Goal: Information Seeking & Learning: Find specific fact

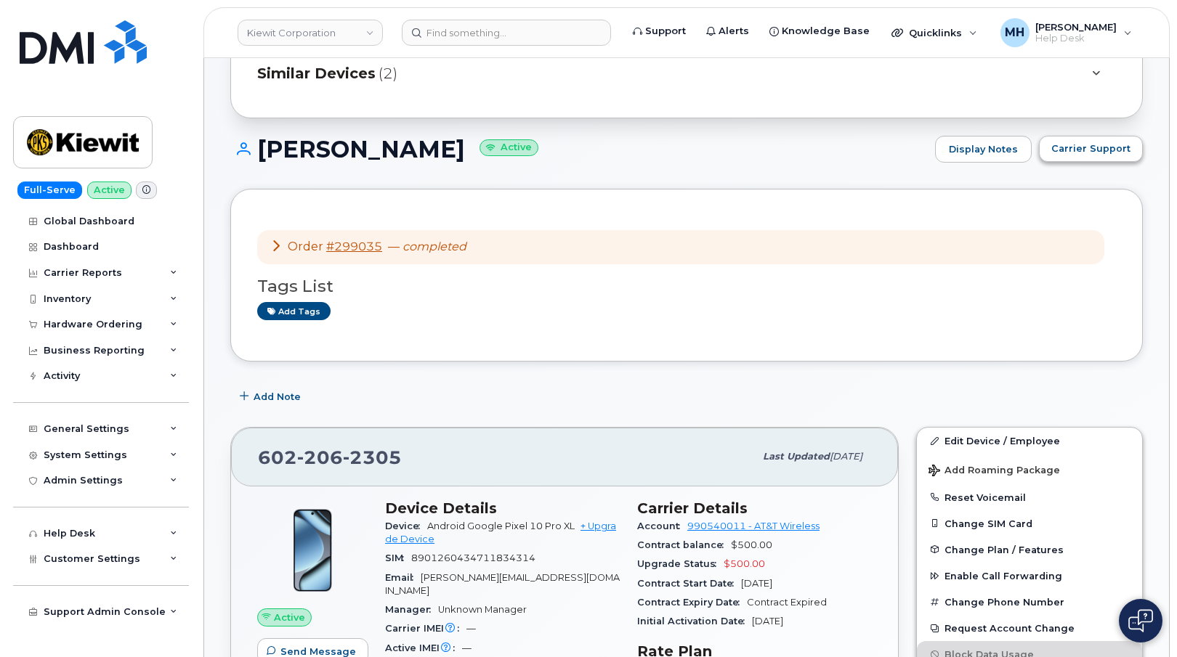
scroll to position [145, 0]
click at [1070, 143] on span "Carrier Support" at bounding box center [1090, 150] width 79 height 14
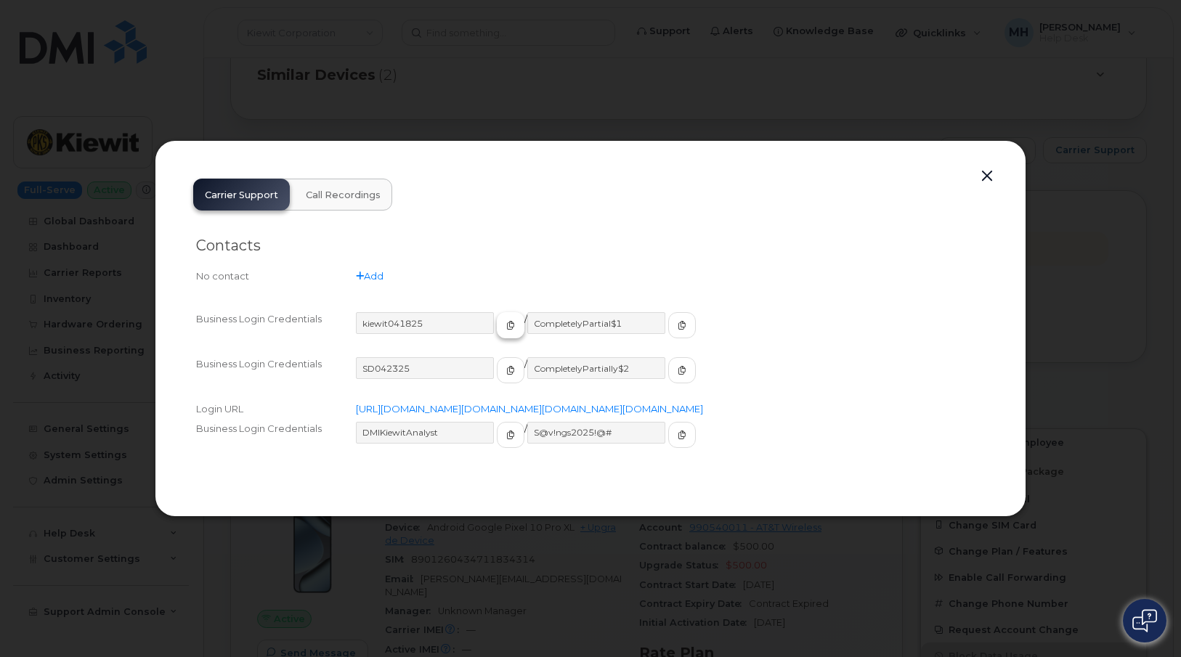
click at [506, 321] on icon "button" at bounding box center [510, 325] width 9 height 9
click at [678, 321] on icon "button" at bounding box center [682, 325] width 9 height 9
click at [978, 166] on button "button" at bounding box center [987, 176] width 22 height 20
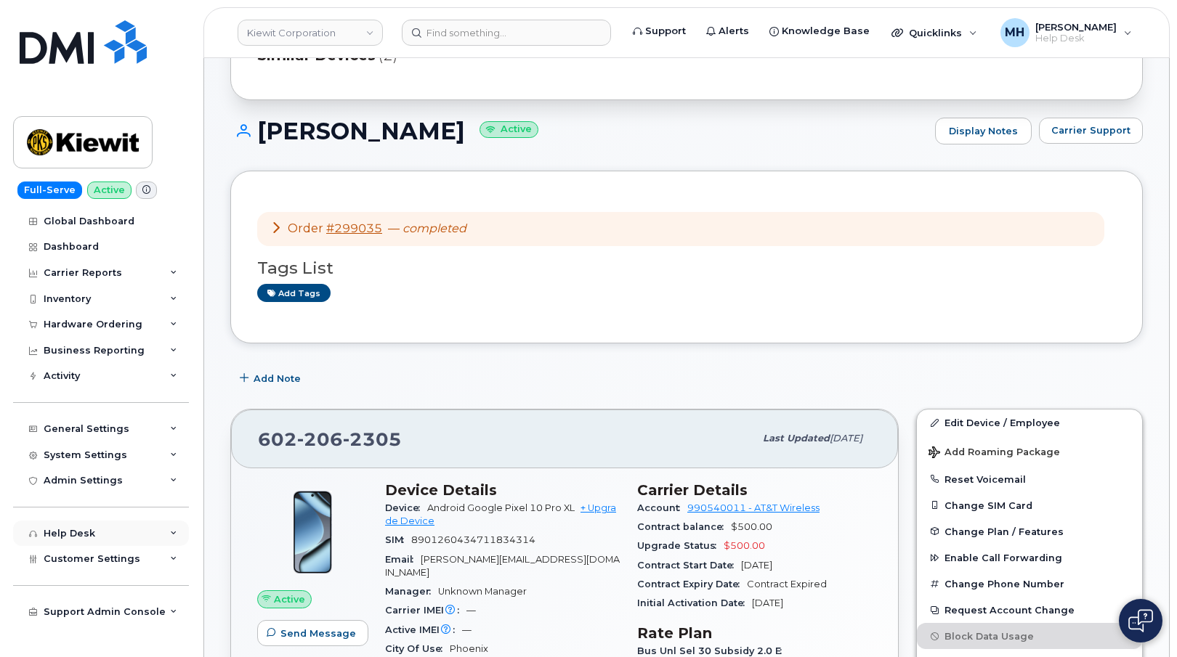
scroll to position [291, 0]
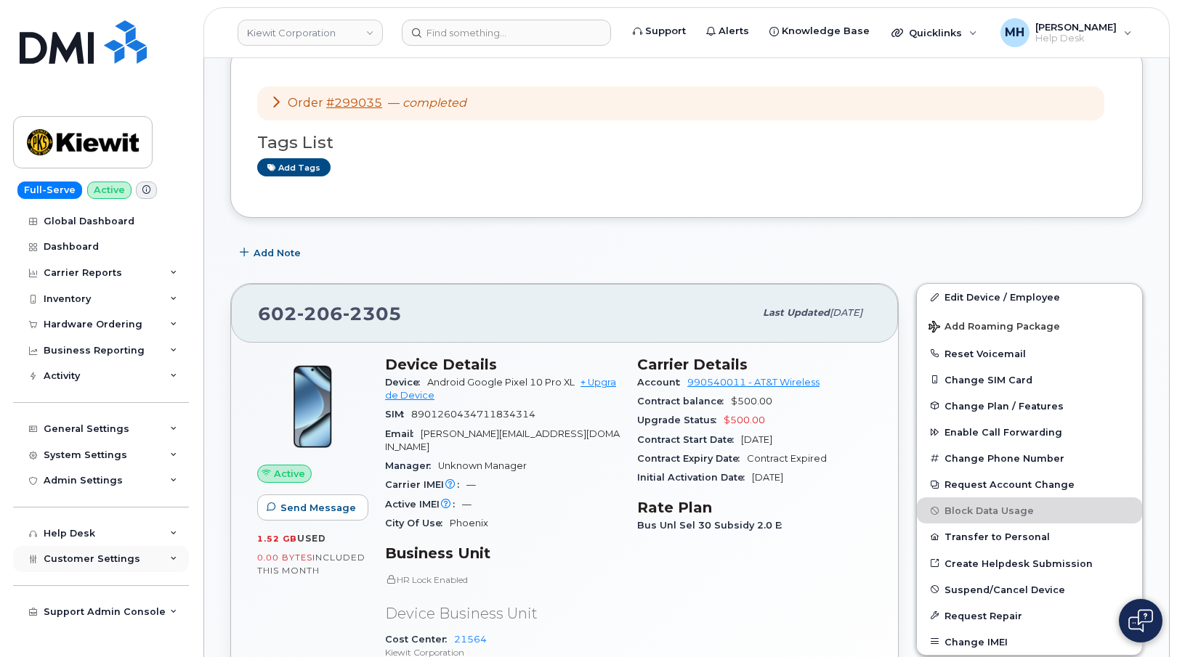
click at [102, 564] on span "Customer Settings" at bounding box center [92, 558] width 97 height 11
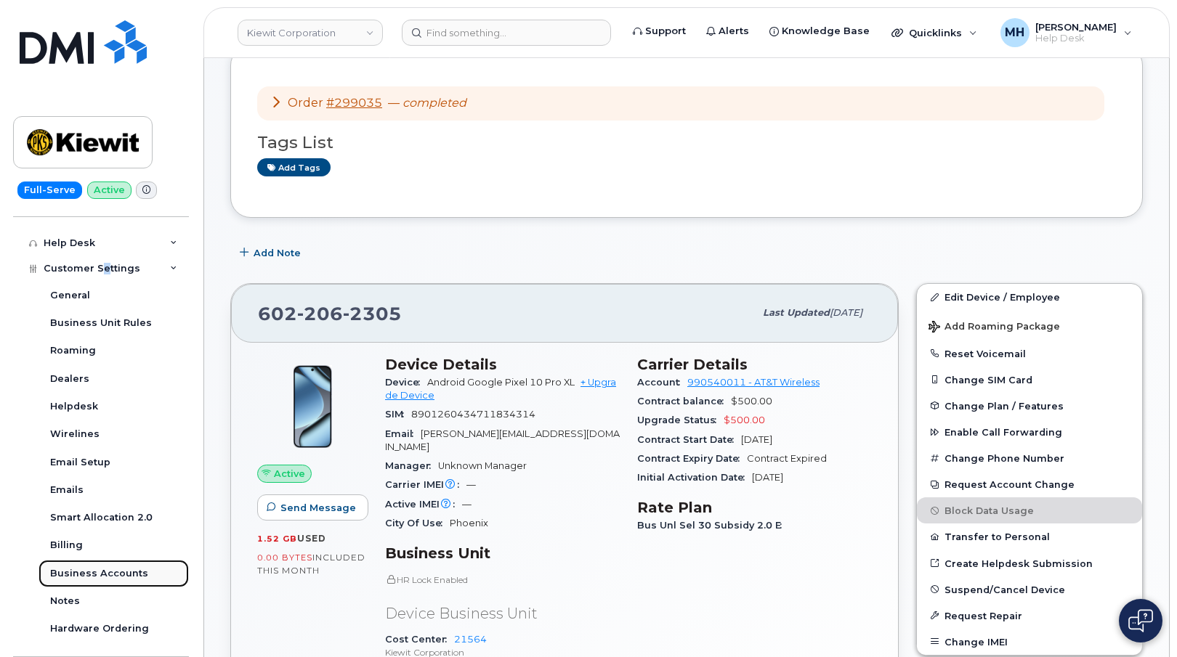
click at [120, 579] on div "Business Accounts" at bounding box center [99, 573] width 98 height 13
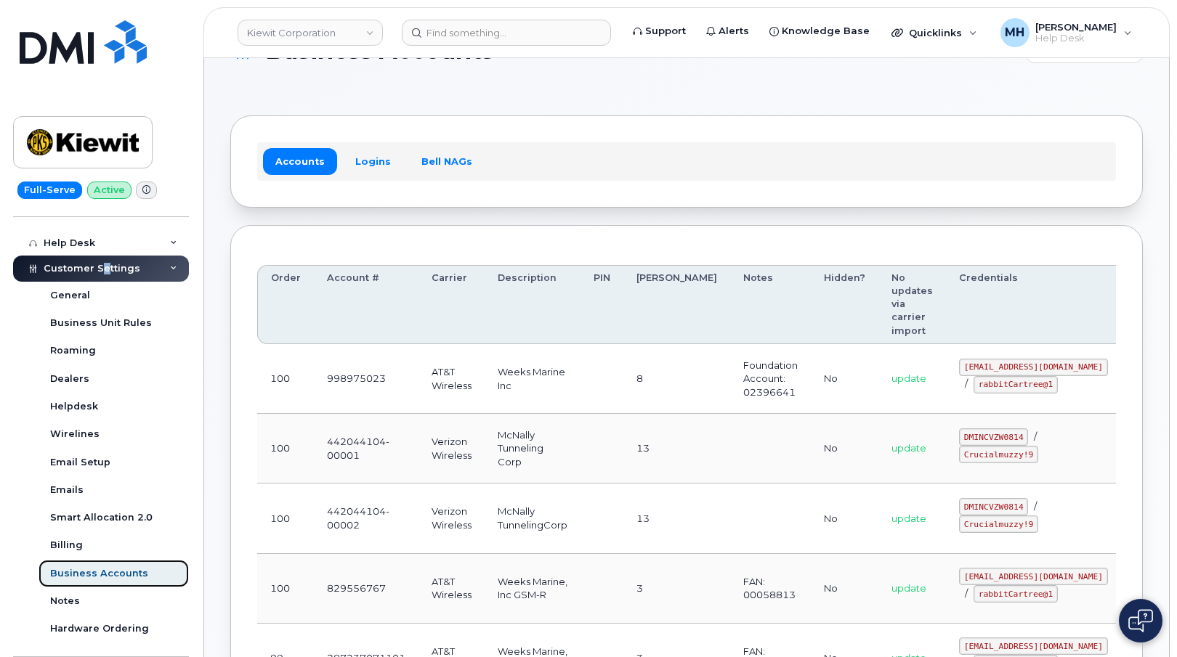
scroll to position [73, 0]
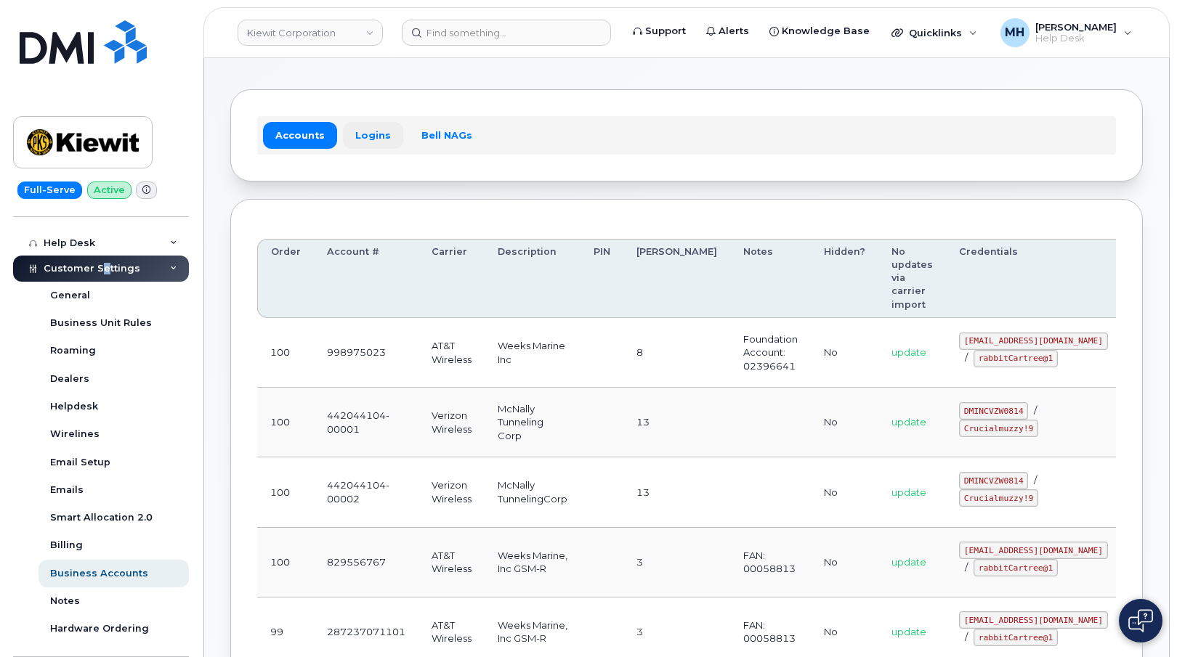
click at [381, 140] on link "Logins" at bounding box center [373, 135] width 60 height 26
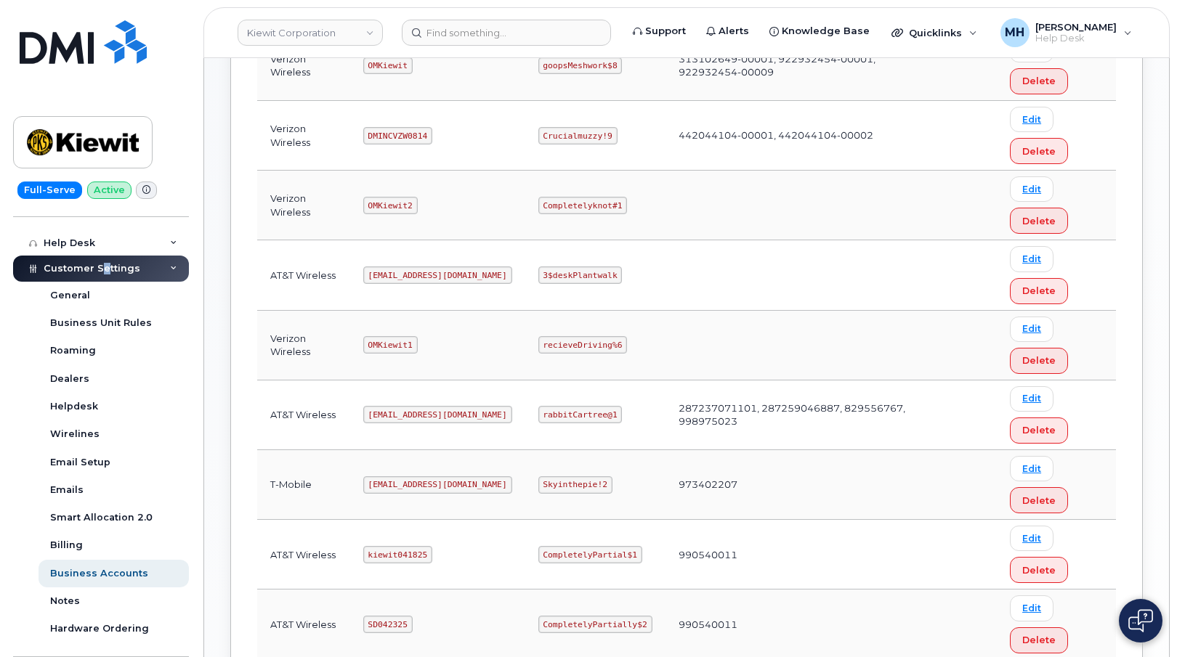
scroll to position [436, 0]
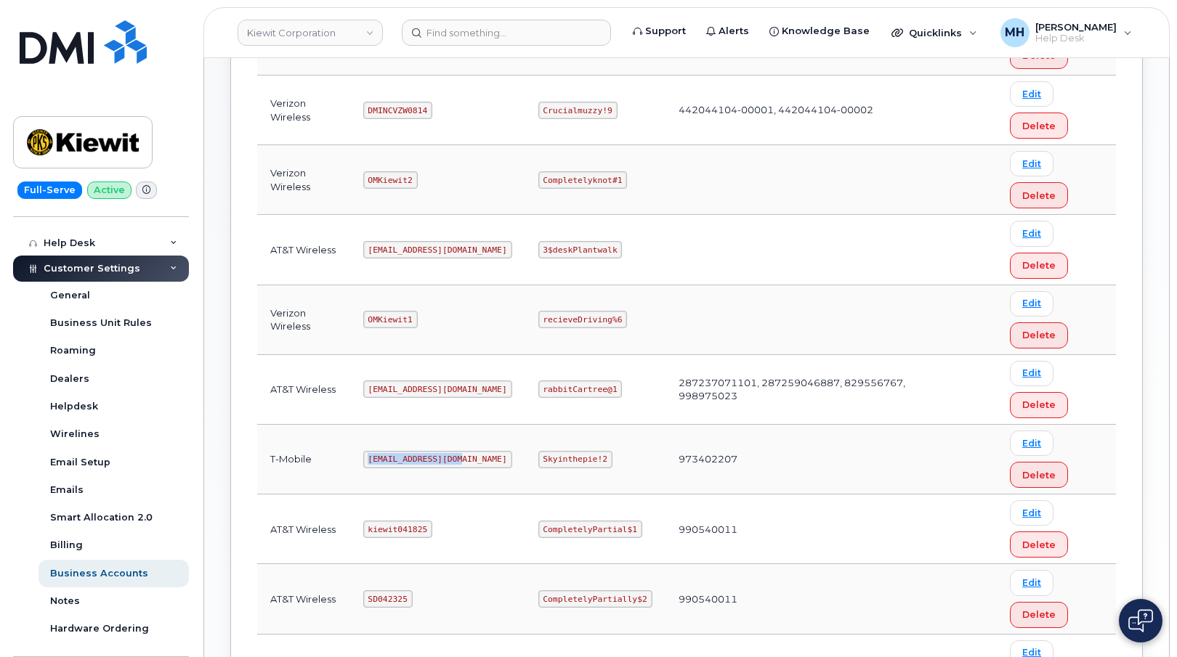
drag, startPoint x: 368, startPoint y: 458, endPoint x: 458, endPoint y: 460, distance: 90.1
click at [458, 460] on code "ms-kiewit@dminc.com" at bounding box center [437, 459] width 149 height 17
copy code "ms-kiewit@dminc.com"
drag, startPoint x: 540, startPoint y: 457, endPoint x: 614, endPoint y: 457, distance: 73.4
click at [614, 457] on td "Skyinthepie!2" at bounding box center [595, 460] width 140 height 70
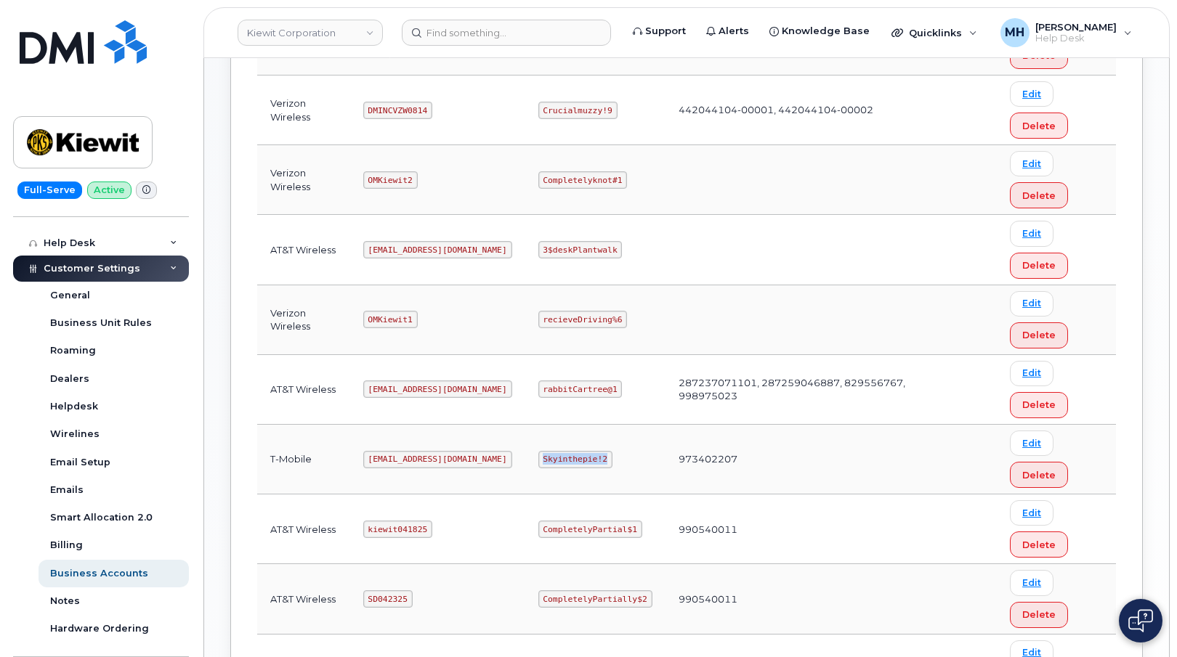
copy code "Skyinthepie!2"
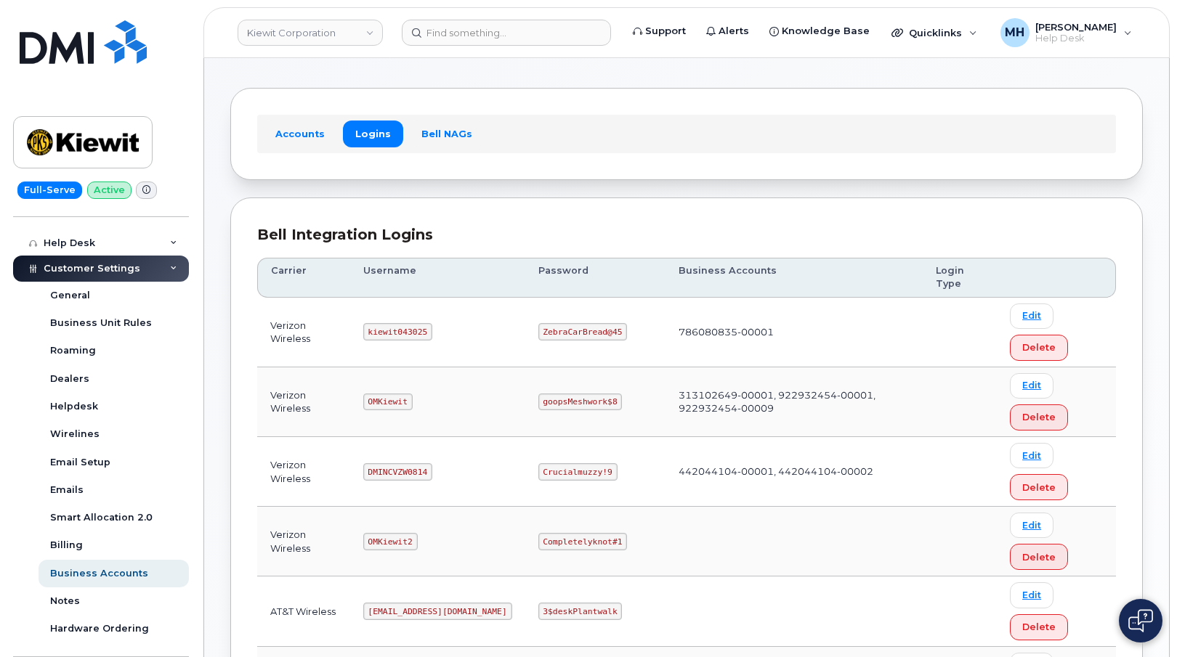
scroll to position [0, 0]
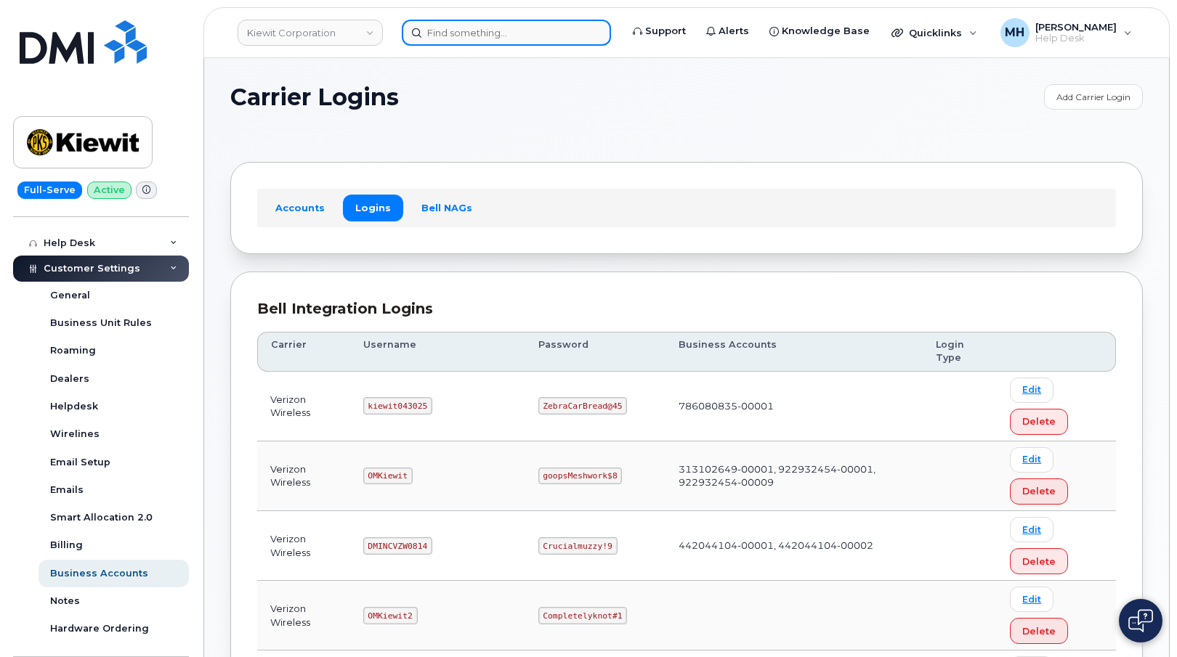
click at [522, 23] on input at bounding box center [506, 33] width 209 height 26
paste input "202-913-1750"
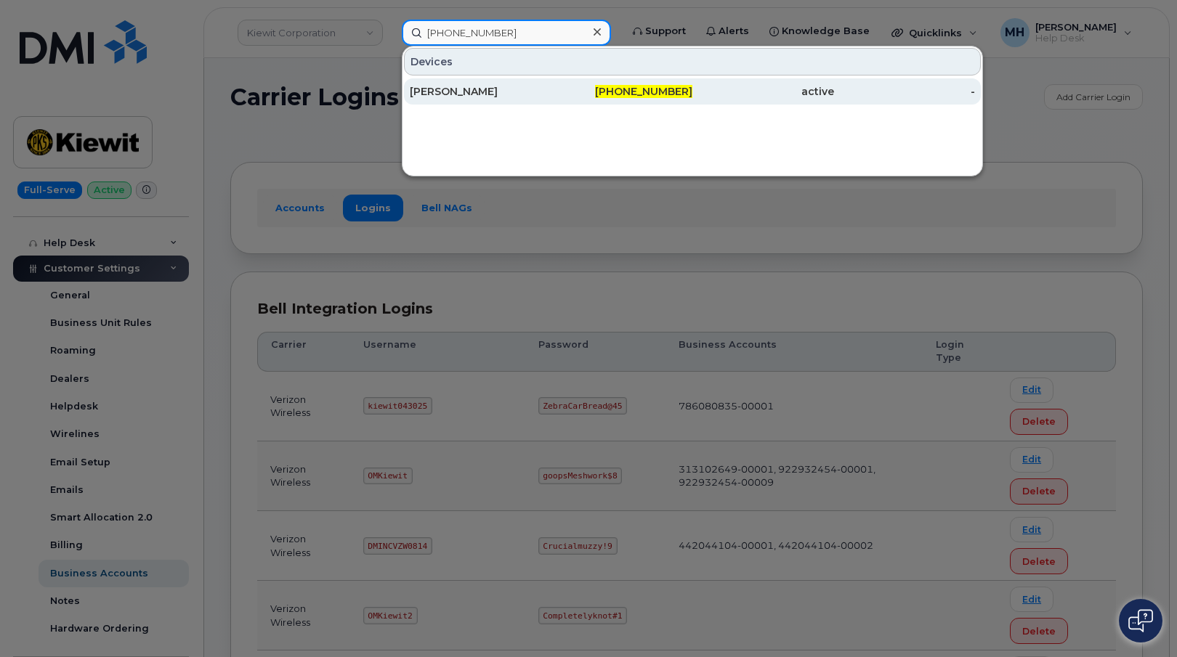
type input "202-913-1750"
click at [504, 89] on div "Valentin Mihail" at bounding box center [481, 91] width 142 height 15
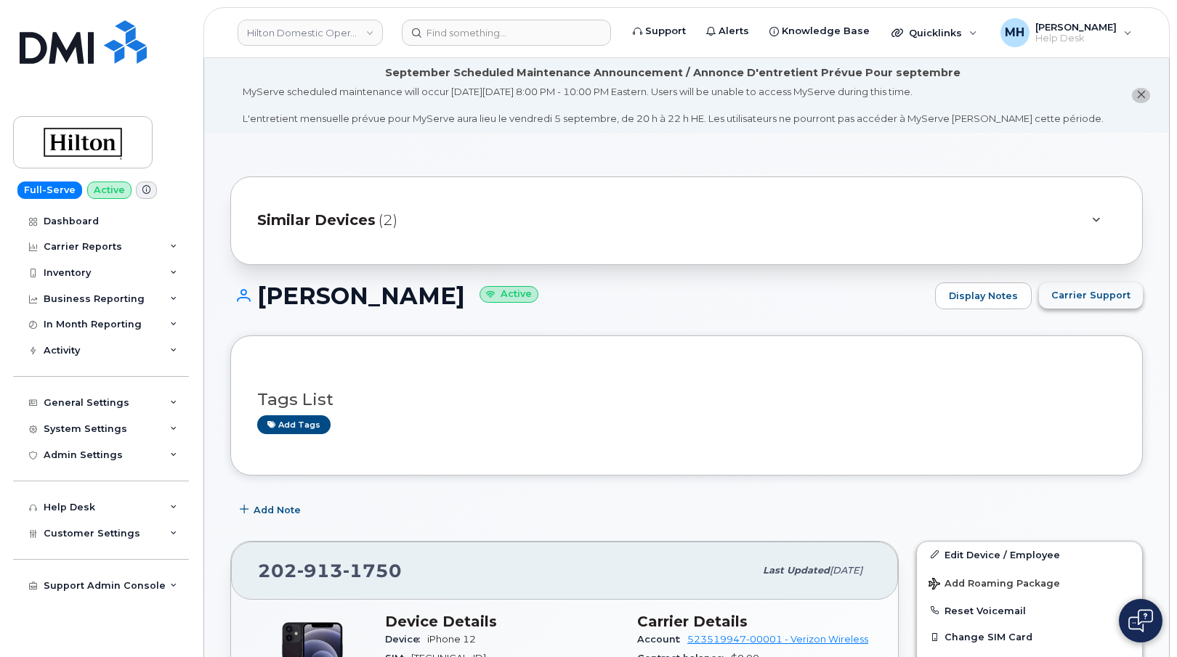
click at [1100, 302] on span "Carrier Support" at bounding box center [1090, 295] width 79 height 14
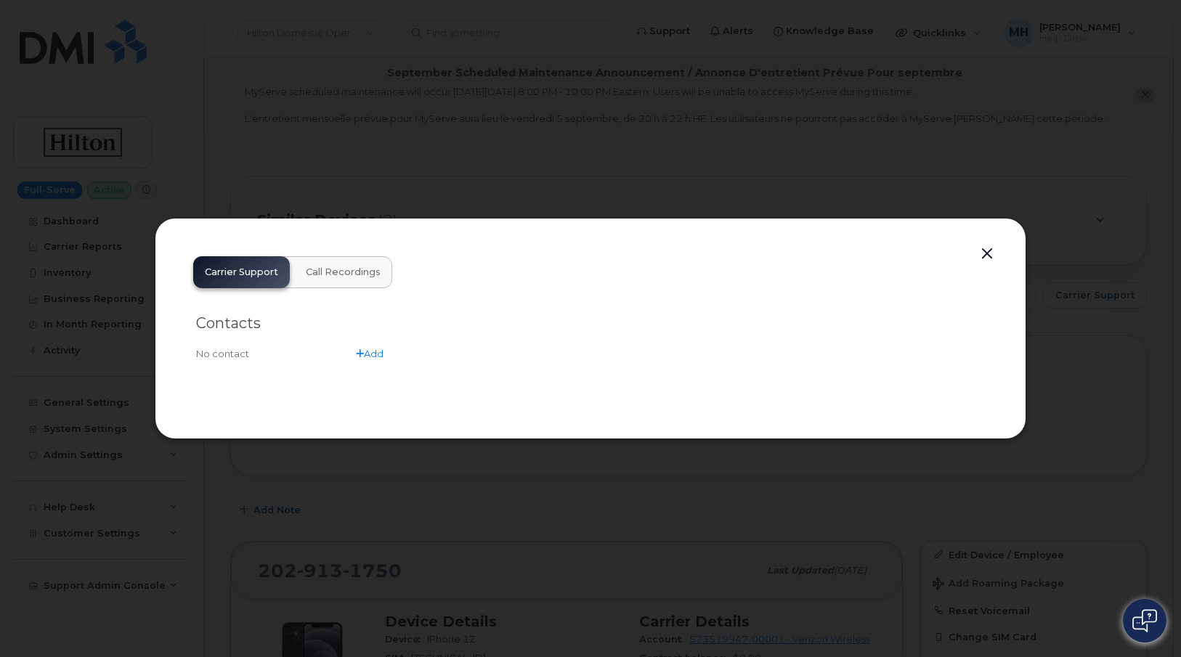
click at [978, 252] on button "button" at bounding box center [987, 254] width 22 height 20
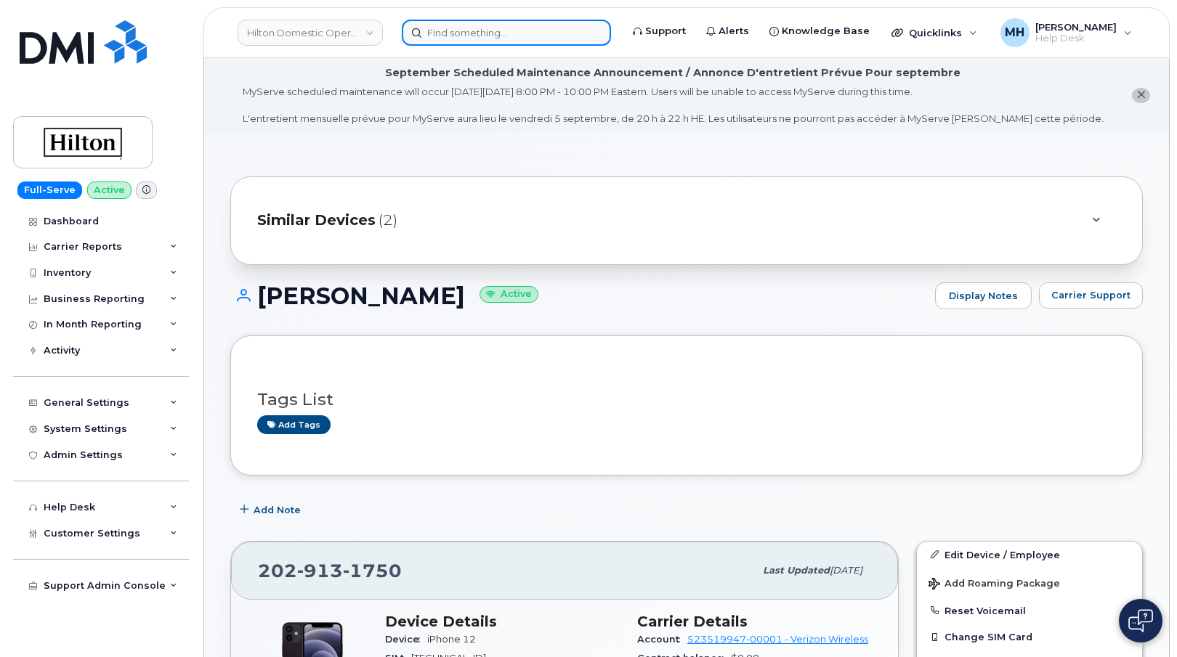
click at [557, 33] on input at bounding box center [506, 33] width 209 height 26
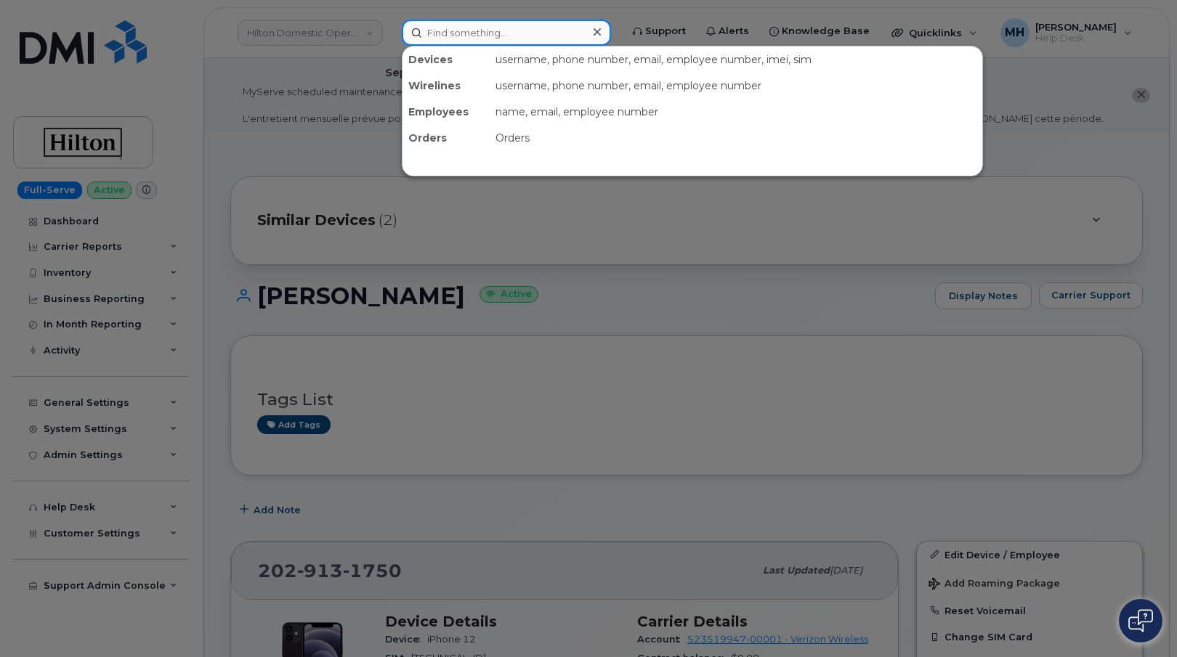
paste input "732-714-2859"
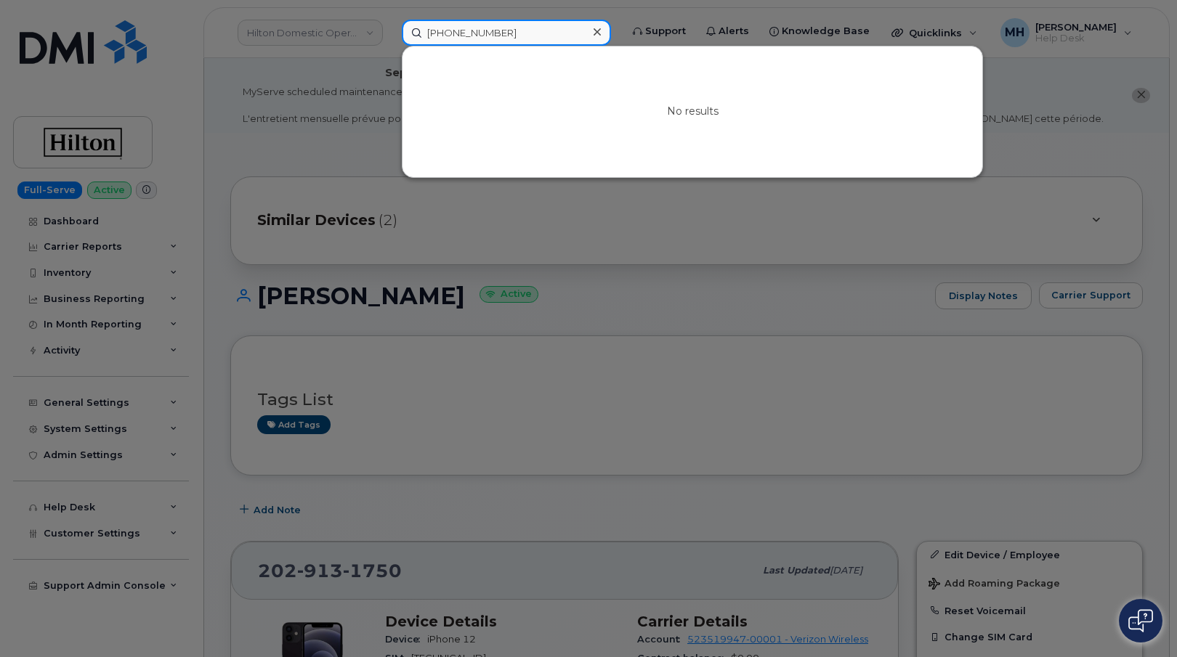
click at [474, 31] on input "732-714-2859" at bounding box center [506, 33] width 209 height 26
drag, startPoint x: 558, startPoint y: 33, endPoint x: 373, endPoint y: 33, distance: 184.5
click at [390, 33] on div "7327142859 No results" at bounding box center [506, 33] width 232 height 26
paste input "-713-2862"
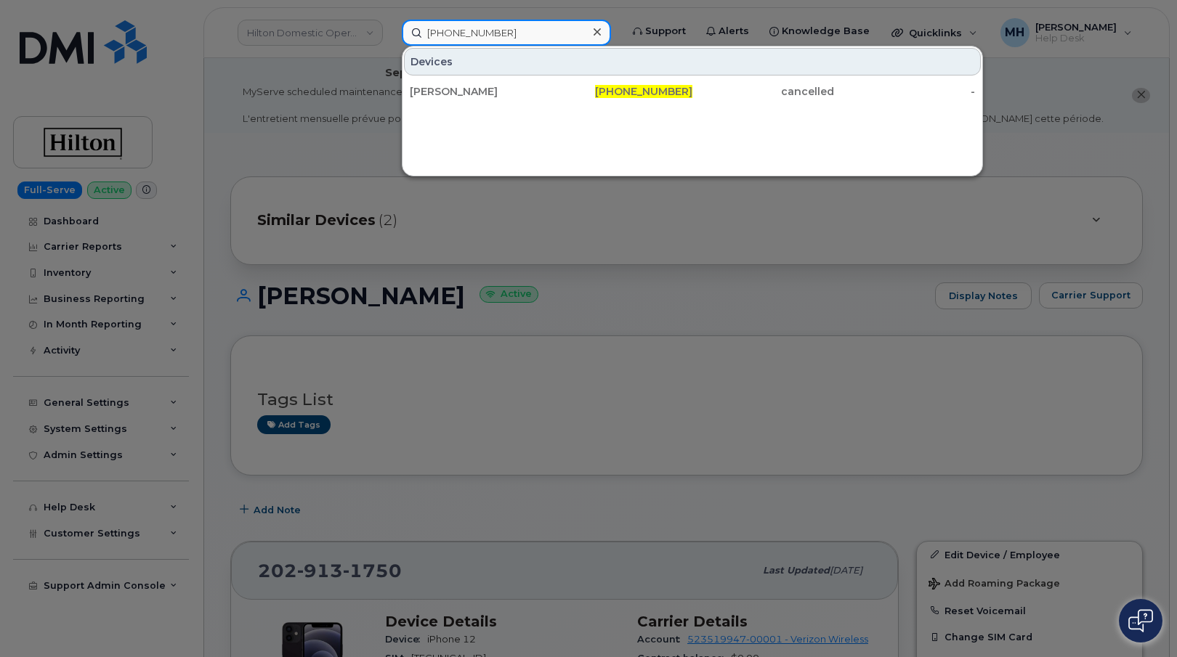
type input "732-713-2862"
click at [537, 88] on div "FRANK A HABERIN" at bounding box center [481, 91] width 142 height 15
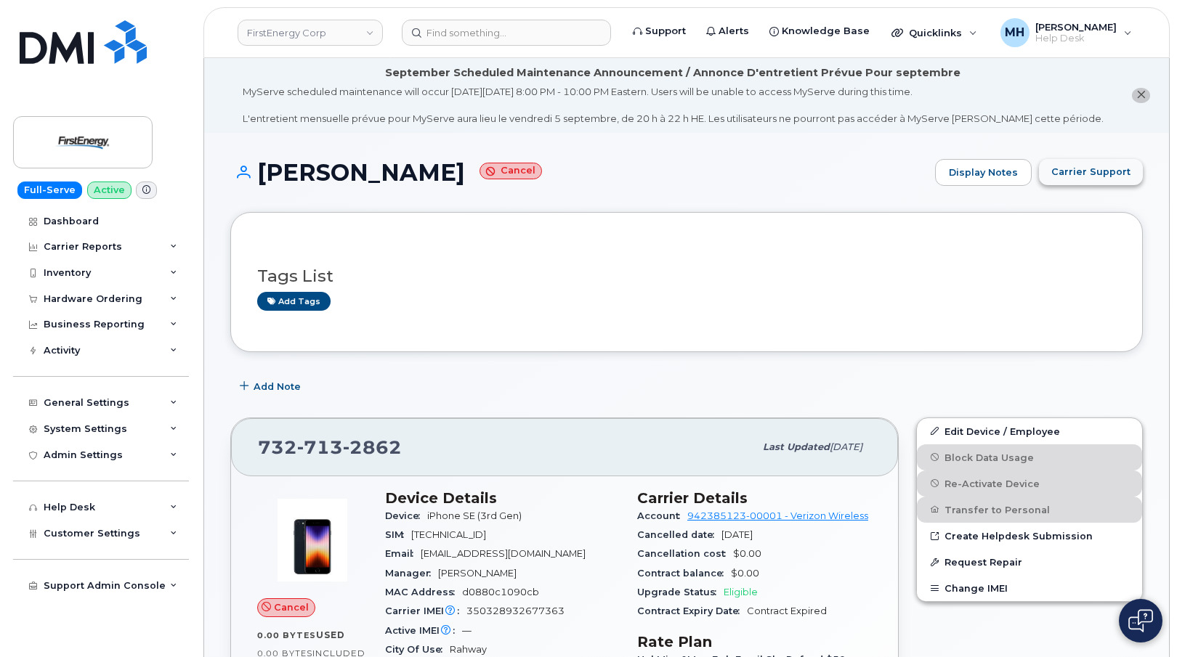
click at [1099, 181] on button "Carrier Support" at bounding box center [1091, 172] width 104 height 26
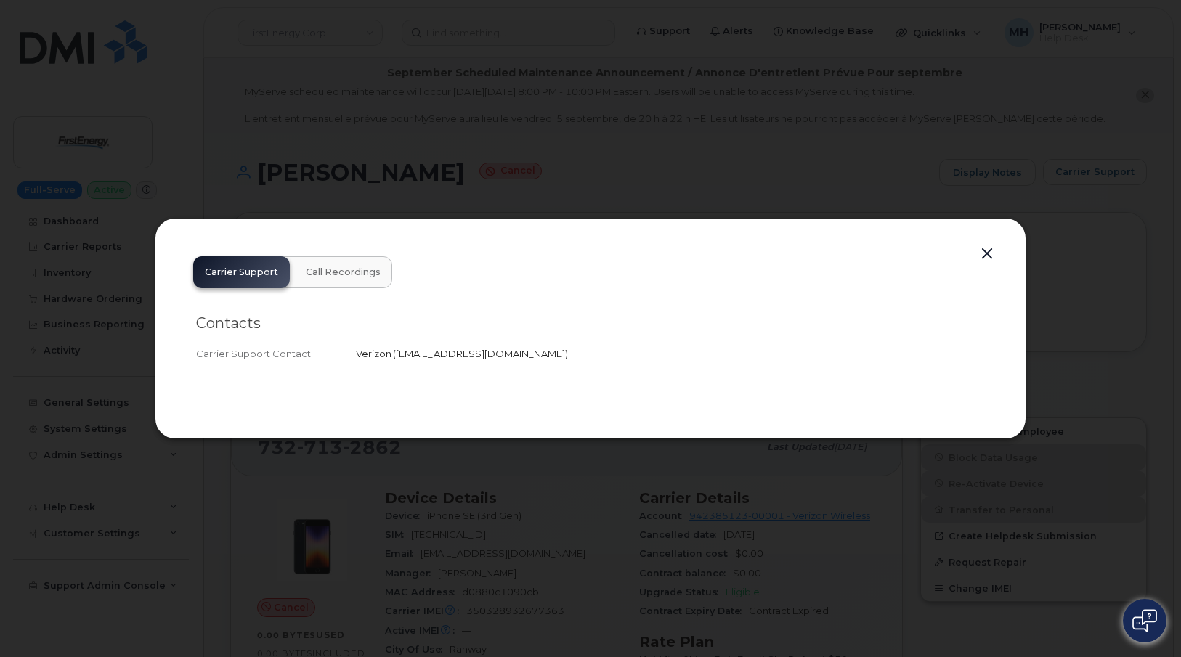
click at [974, 259] on div "Carrier Support Call Recordings Contacts Carrier Support Contact Verizon   mObi…" at bounding box center [591, 329] width 818 height 168
click at [979, 257] on button "button" at bounding box center [987, 254] width 22 height 20
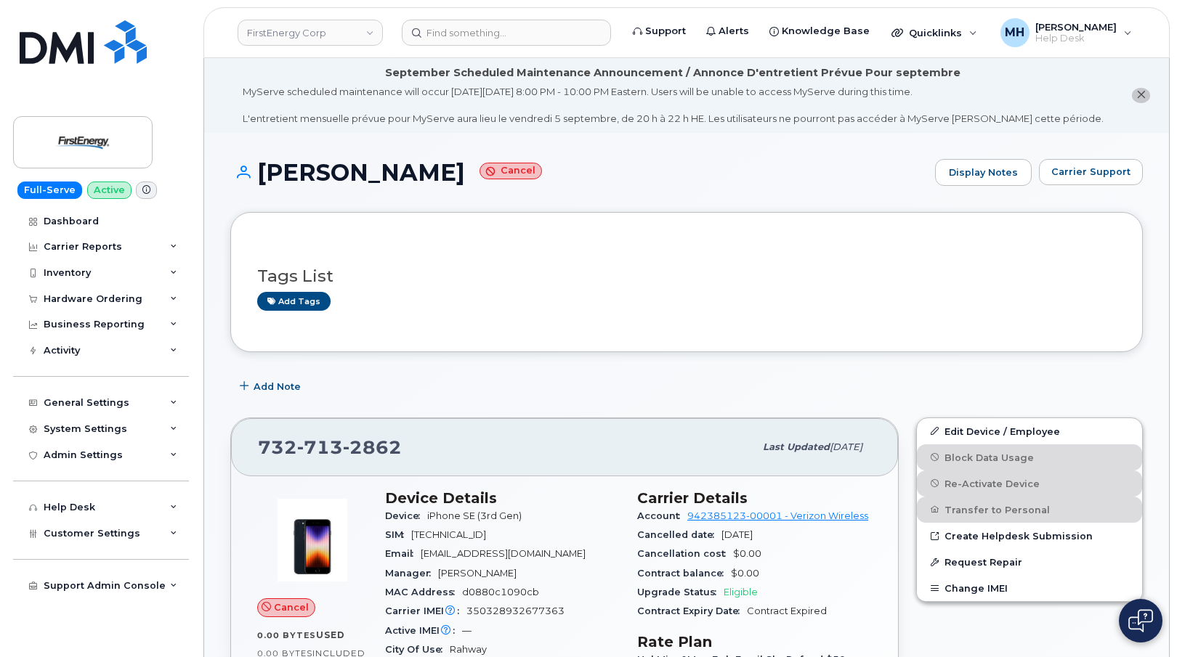
scroll to position [73, 0]
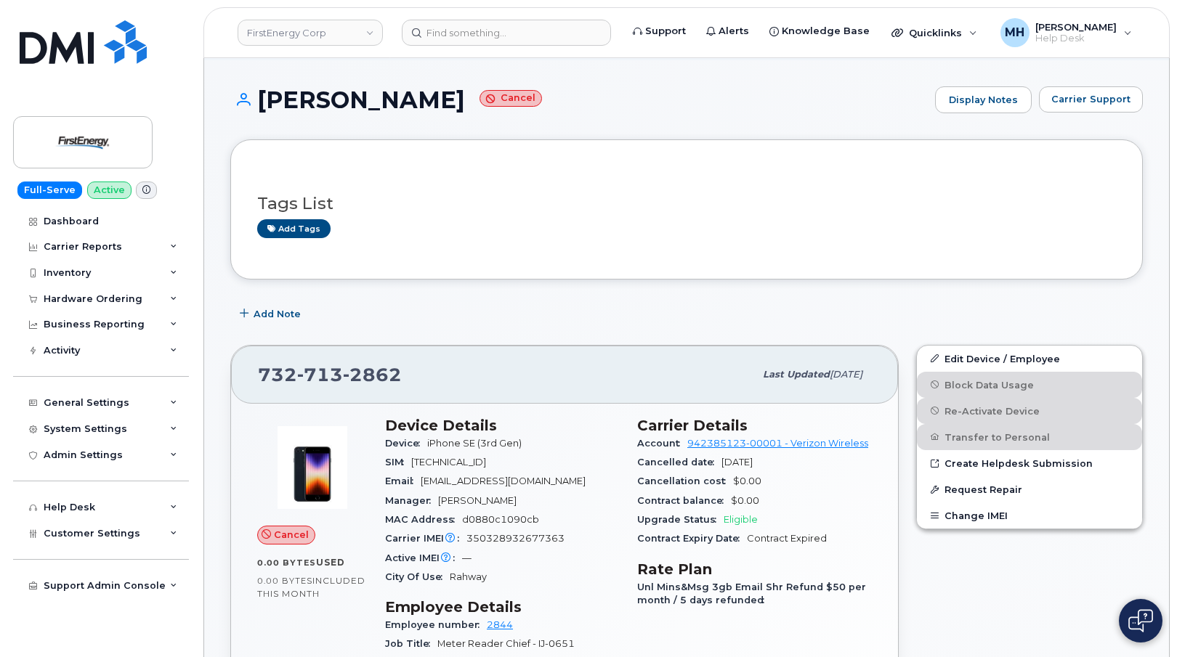
drag, startPoint x: 483, startPoint y: 101, endPoint x: 265, endPoint y: 103, distance: 217.9
click at [265, 103] on h1 "FRANK A HABERIN Cancel" at bounding box center [578, 99] width 697 height 25
click at [423, 102] on h1 "FRANK A HABERIN Cancel" at bounding box center [578, 99] width 697 height 25
drag, startPoint x: 439, startPoint y: 103, endPoint x: 248, endPoint y: 103, distance: 191.0
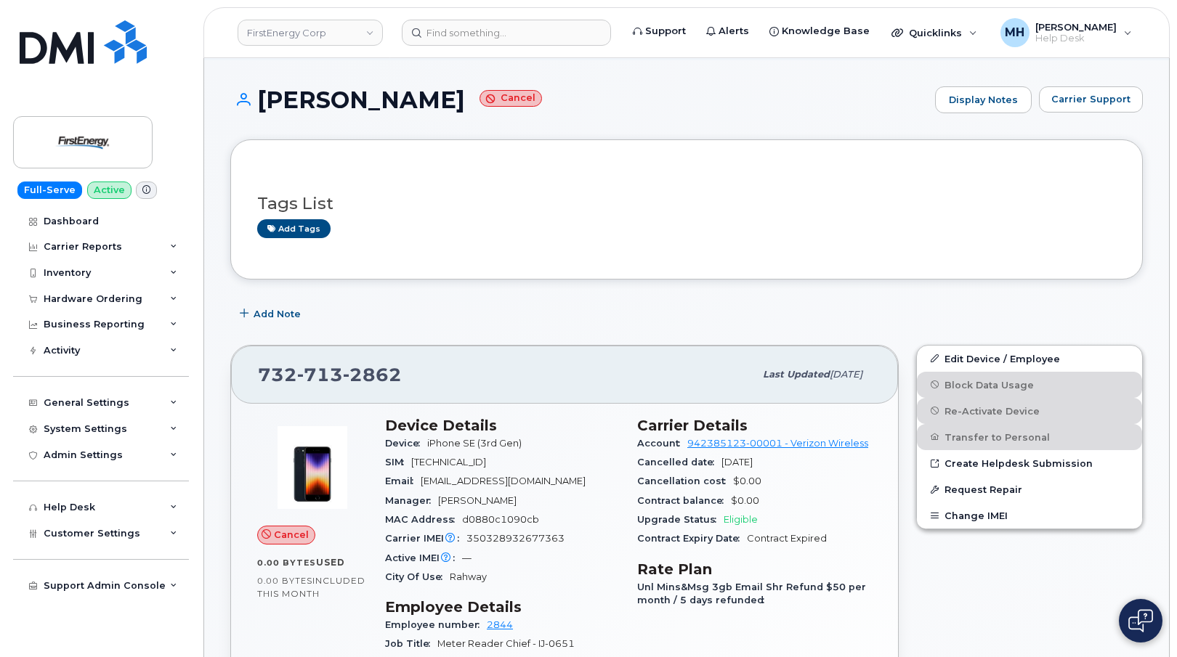
click at [248, 103] on h1 "FRANK A HABERIN Cancel" at bounding box center [578, 99] width 697 height 25
copy h1 "FRANK A HABERIN"
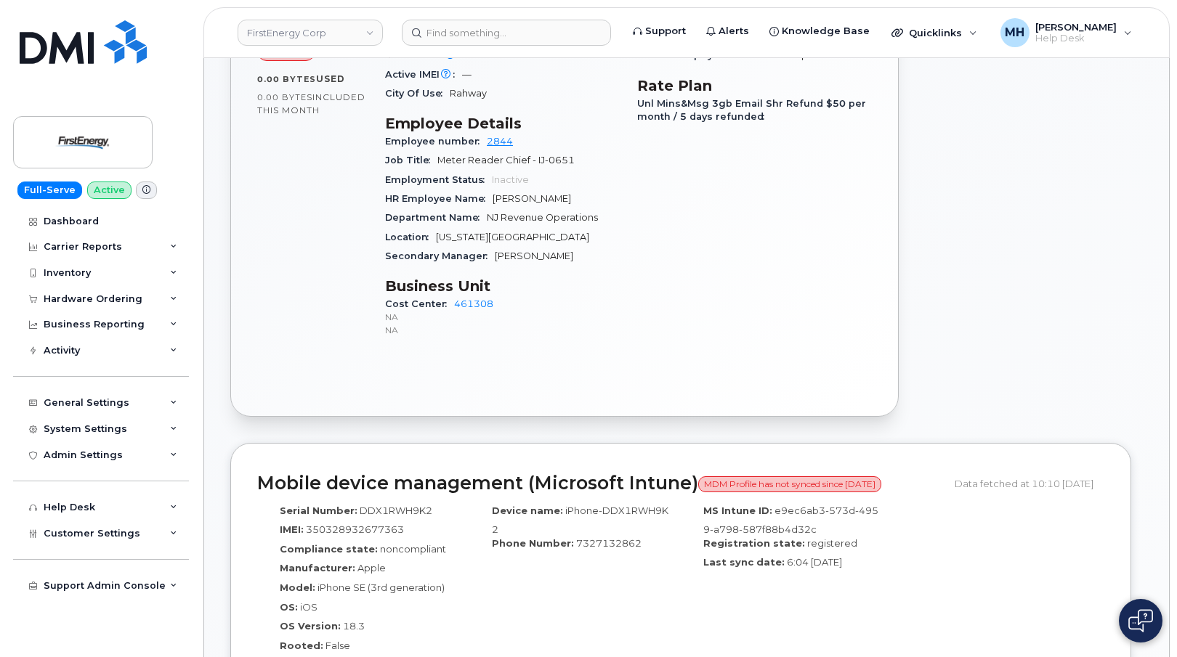
scroll to position [436, 0]
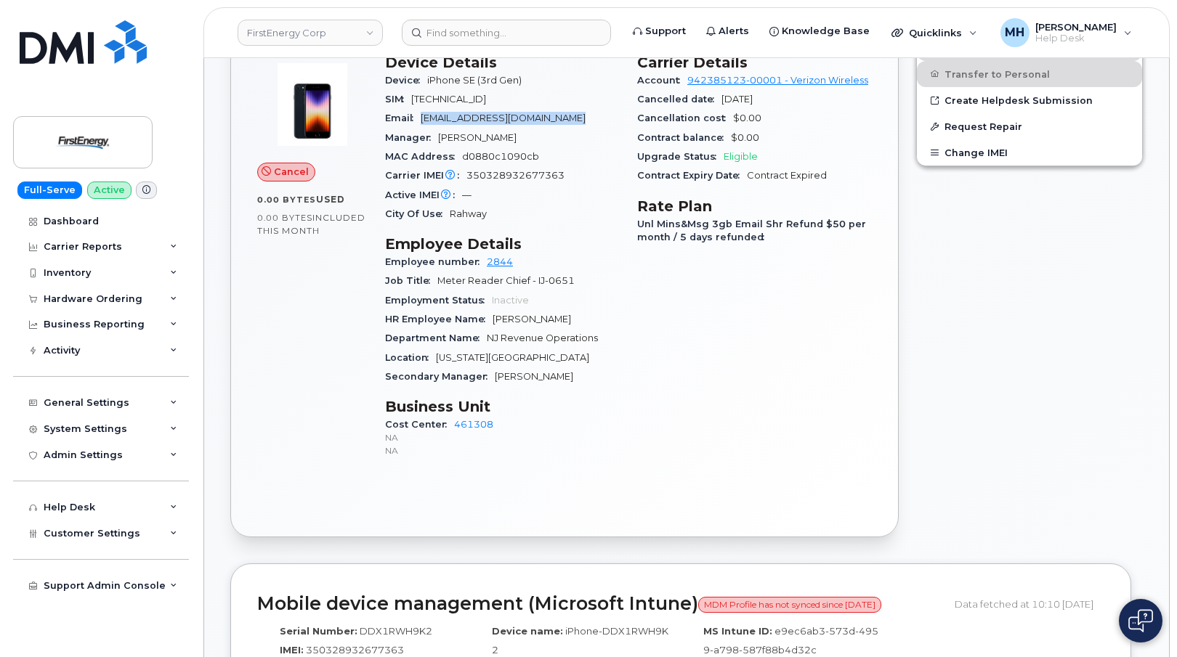
drag, startPoint x: 553, startPoint y: 121, endPoint x: 421, endPoint y: 115, distance: 131.6
click at [421, 115] on div "Email fhaberin@firstenergycorp.com" at bounding box center [502, 118] width 235 height 19
copy span "fhaberin@firstenergycorp.com"
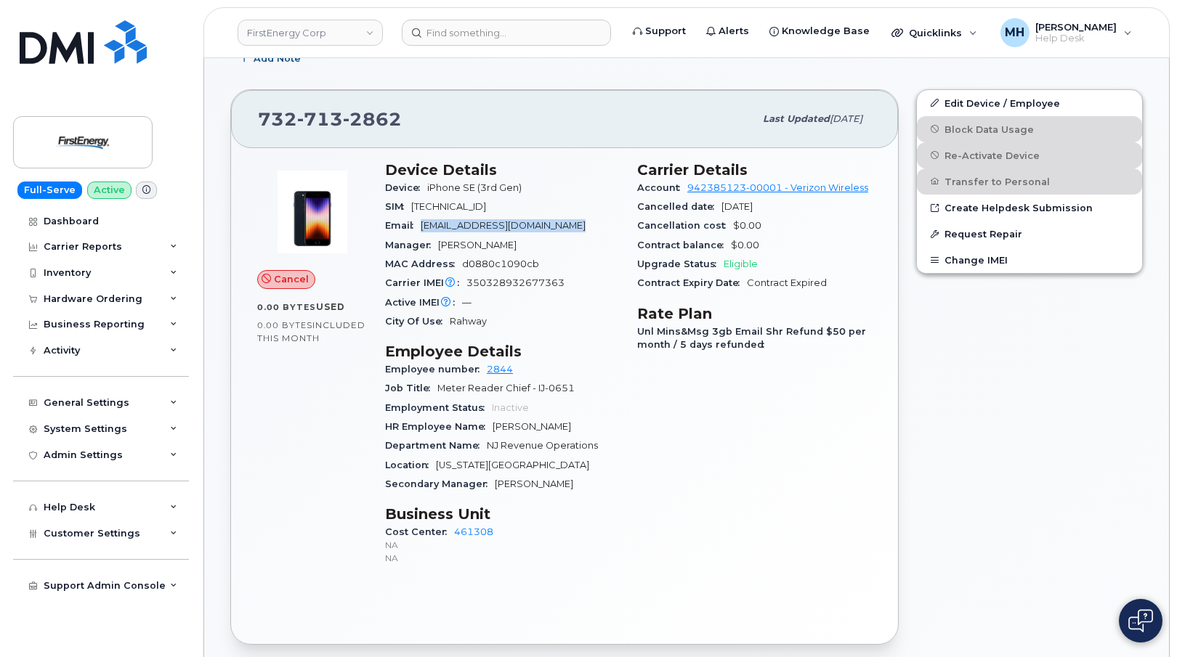
scroll to position [145, 0]
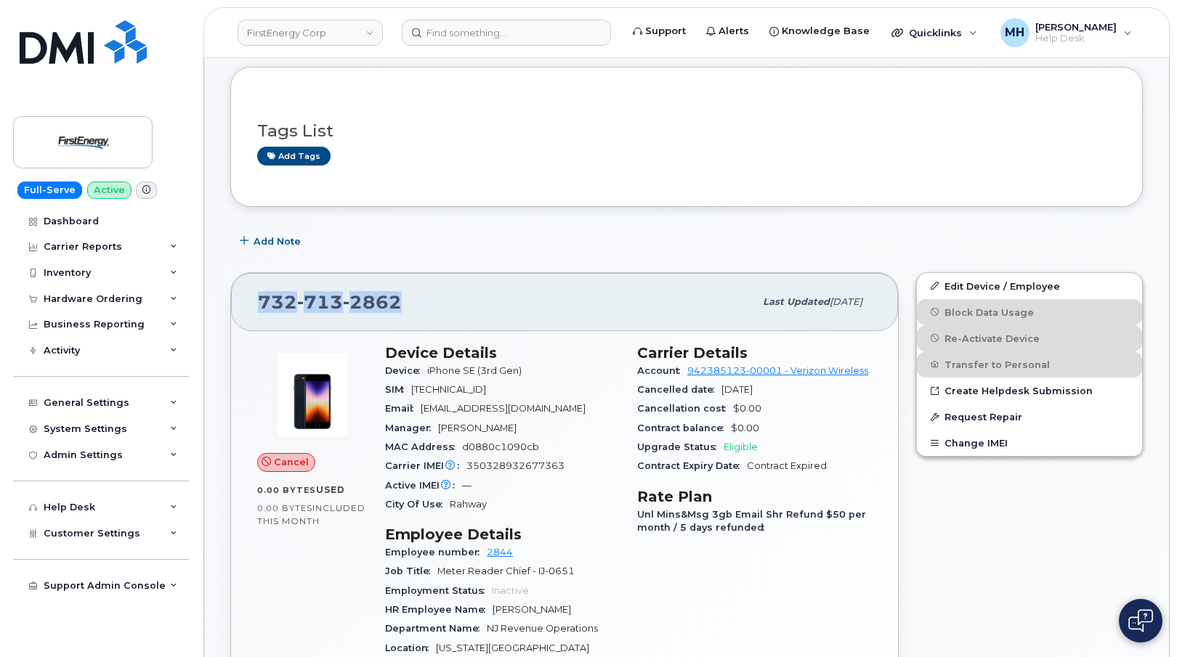
drag, startPoint x: 381, startPoint y: 301, endPoint x: 246, endPoint y: 291, distance: 134.7
click at [246, 291] on div "732 713 2862 Last updated May 30, 2025" at bounding box center [564, 302] width 667 height 58
copy span "732 713 2862"
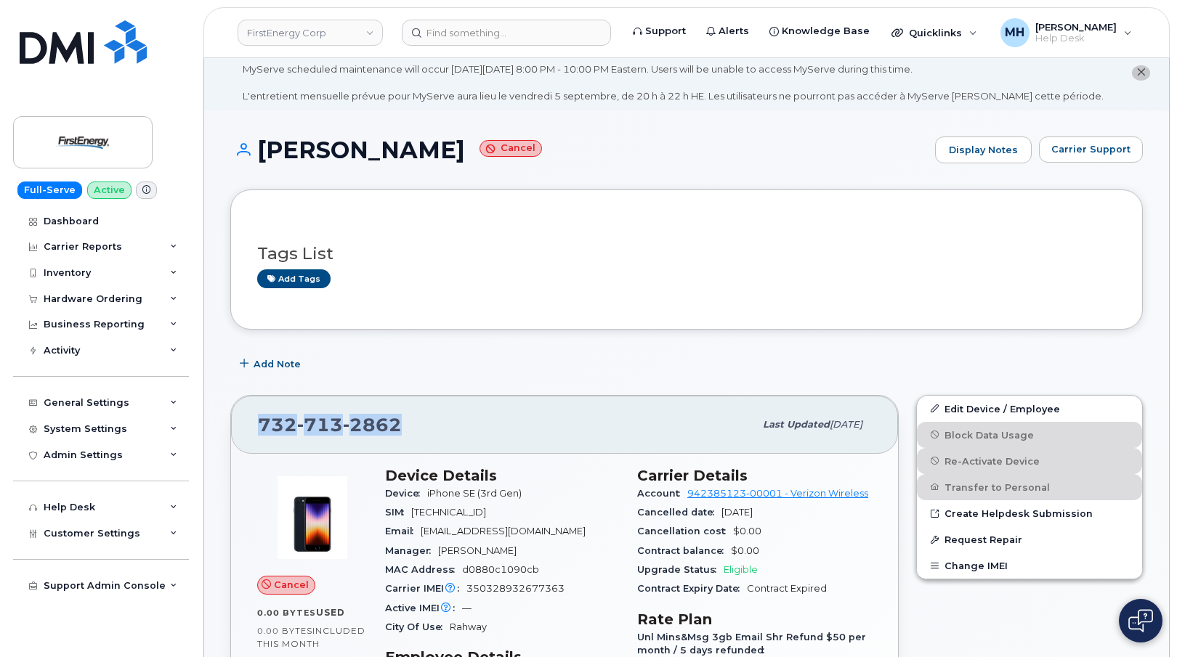
scroll to position [0, 0]
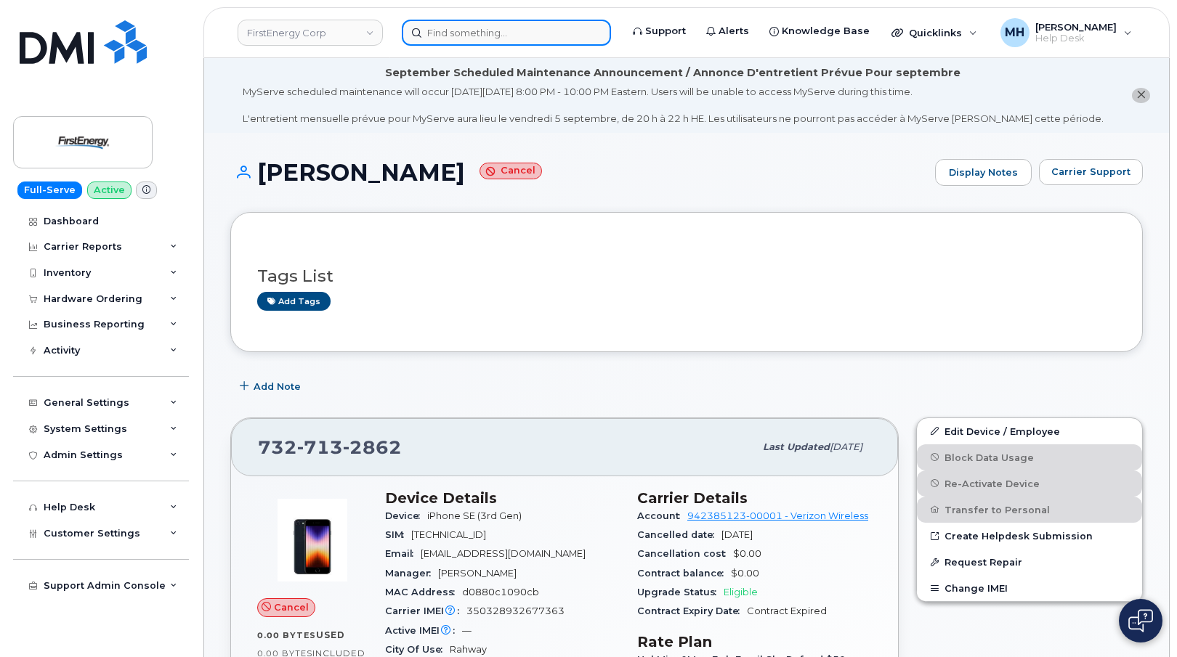
click at [500, 33] on input at bounding box center [506, 33] width 209 height 26
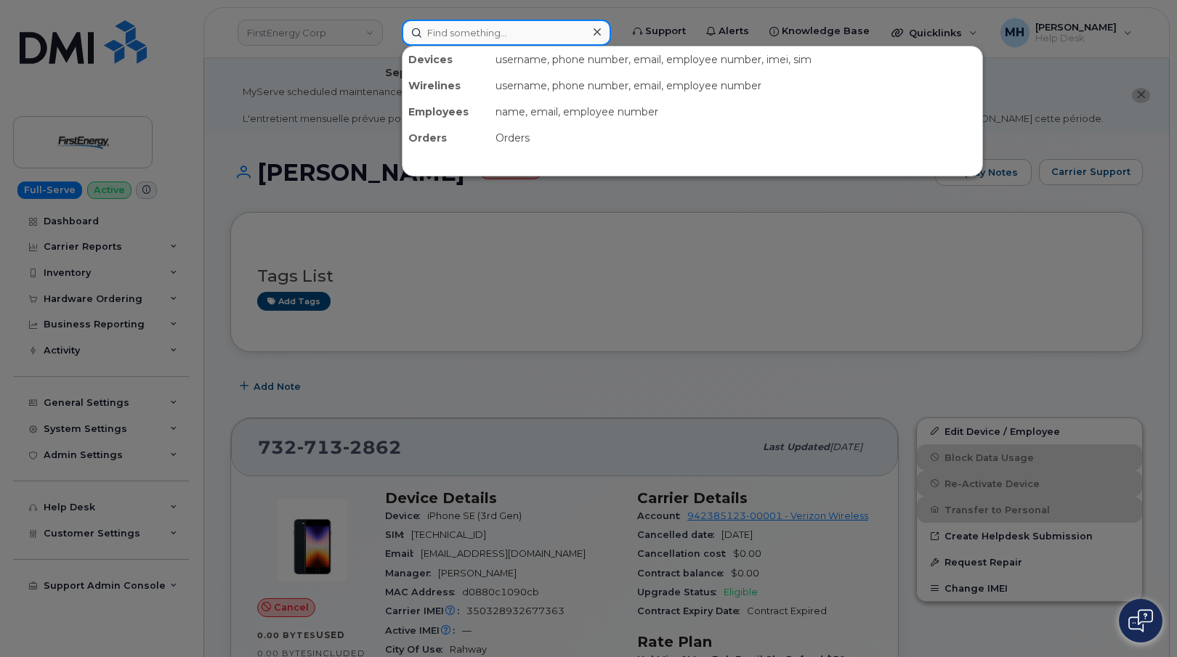
click at [571, 29] on input at bounding box center [506, 33] width 209 height 26
paste input "732-413-8631"
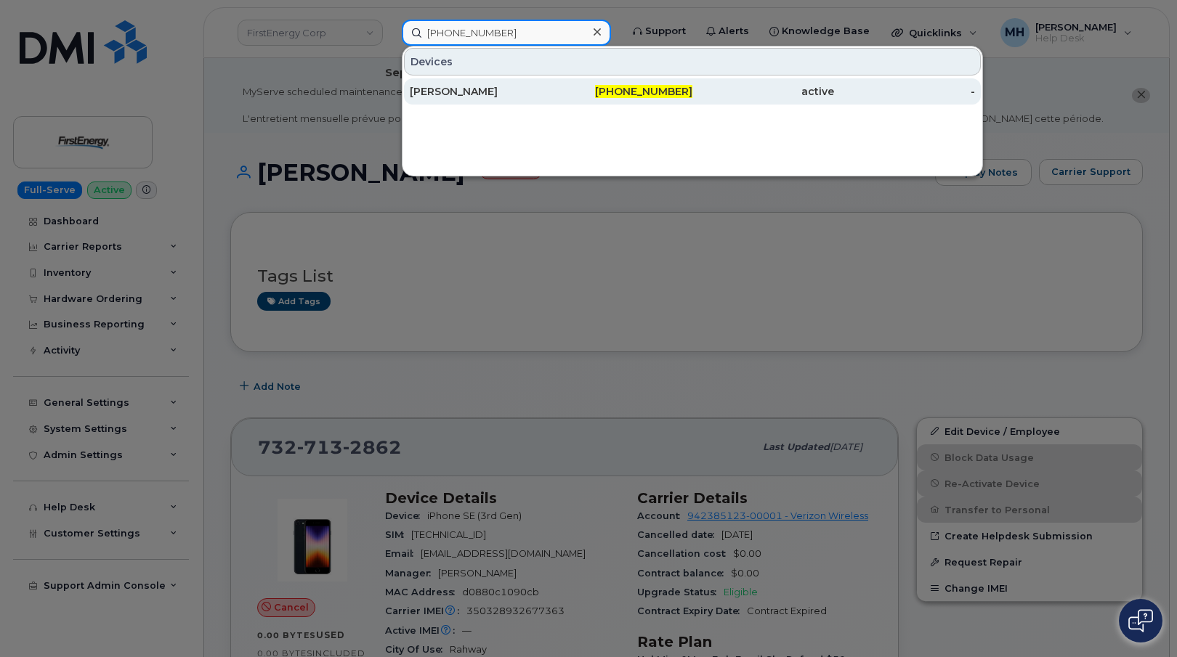
type input "732-413-8631"
click at [550, 81] on div "LEONARD KRAITER" at bounding box center [481, 91] width 142 height 26
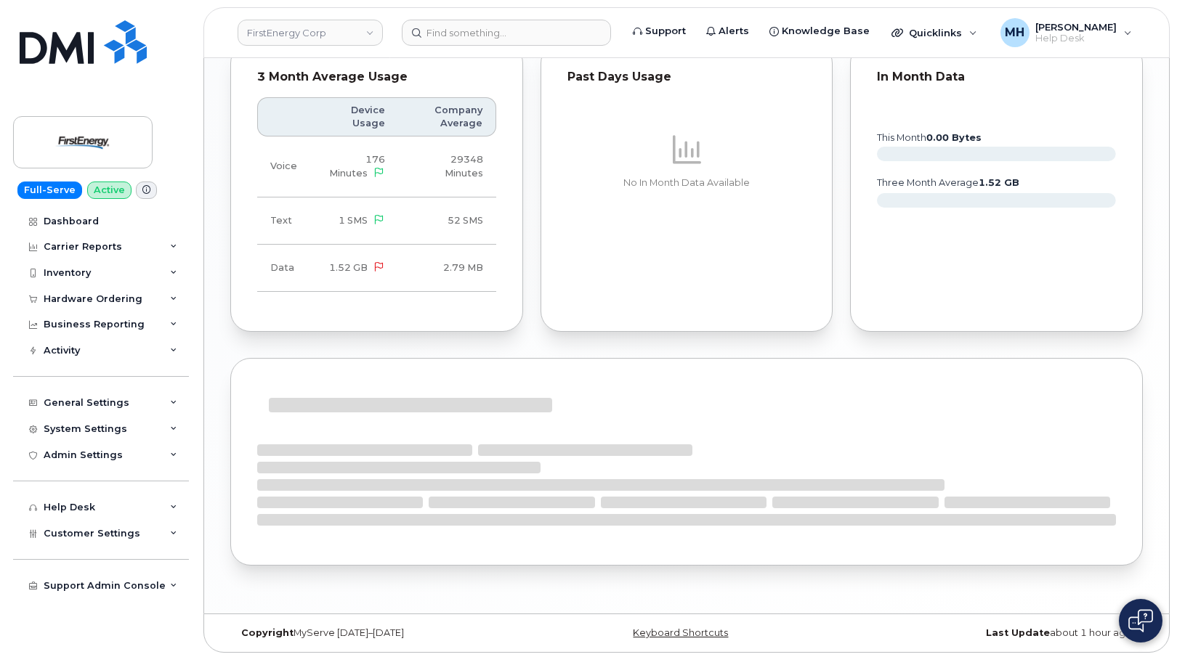
scroll to position [1243, 0]
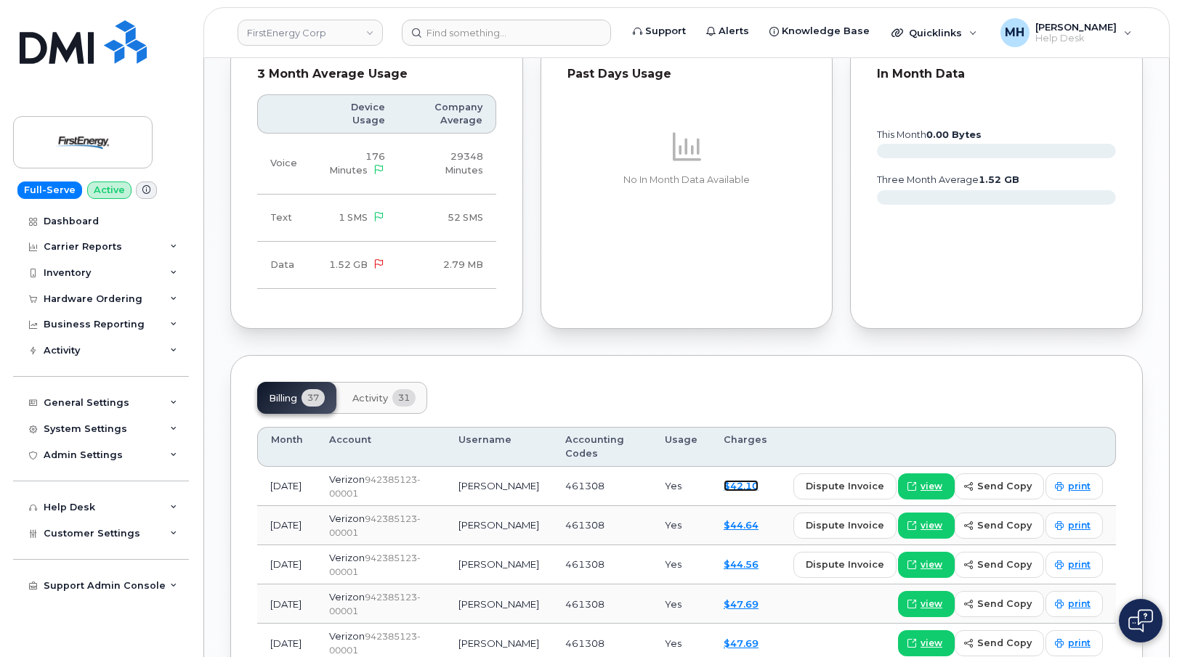
click at [739, 484] on link "$42.10" at bounding box center [740, 486] width 35 height 12
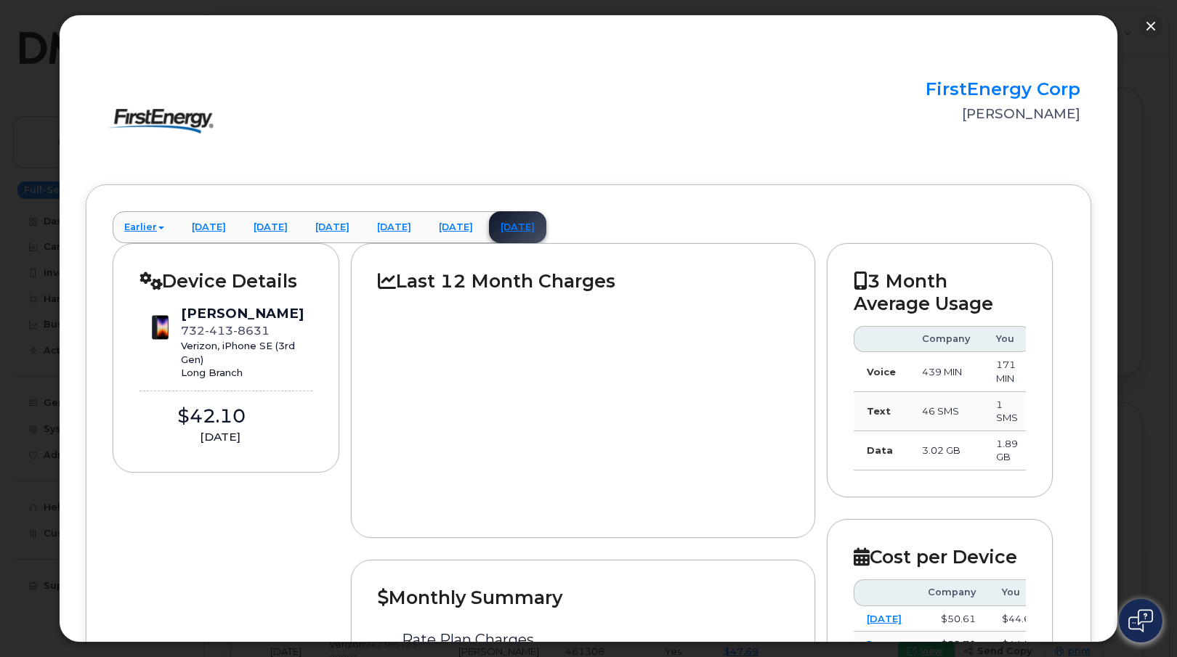
scroll to position [1097, 0]
click at [1153, 27] on button "button" at bounding box center [1150, 26] width 23 height 23
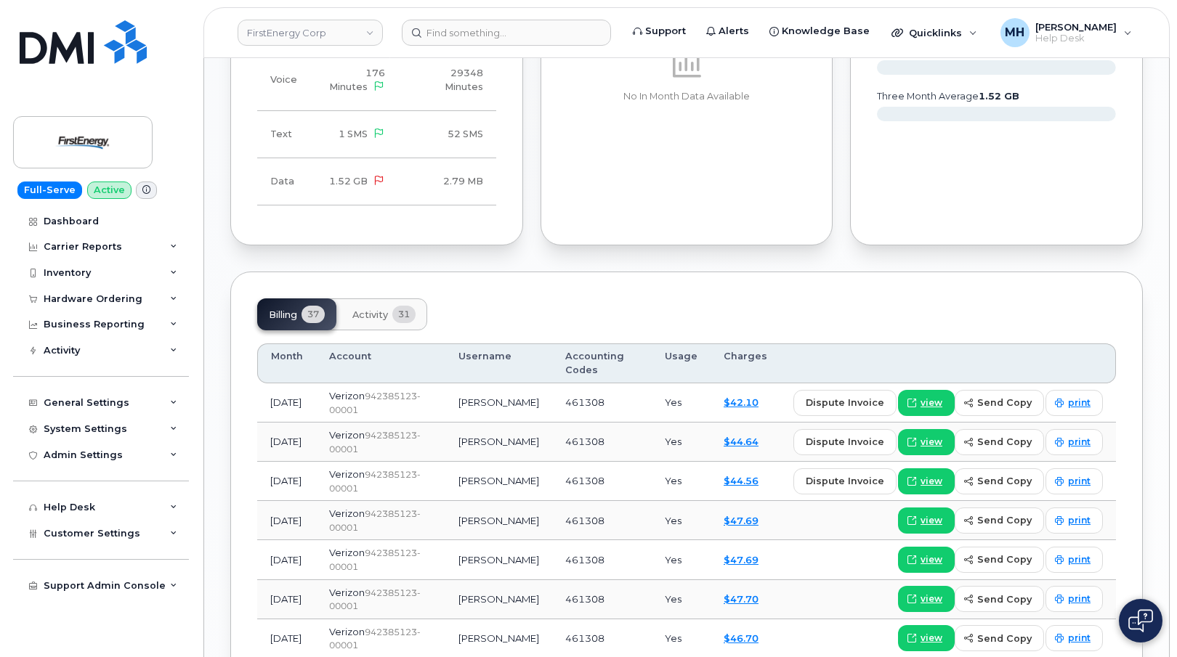
scroll to position [1243, 0]
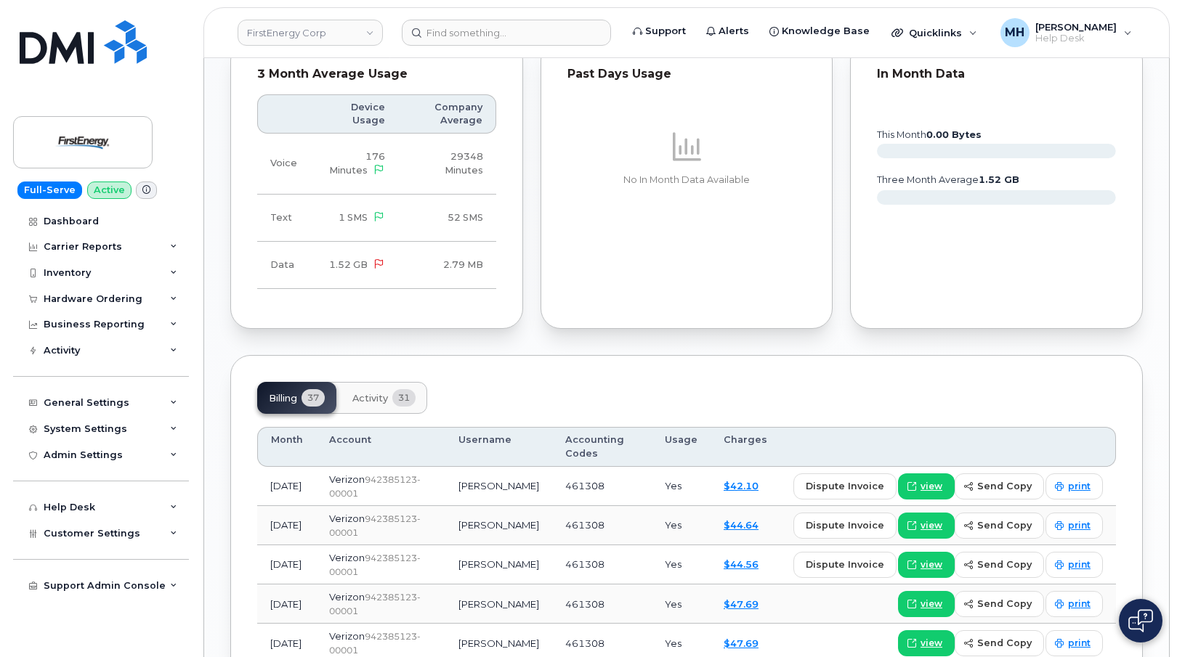
click at [361, 52] on header "FirstEnergy Corp Support Alerts Knowledge Base Quicklinks Suspend / Cancel Devi…" at bounding box center [686, 32] width 966 height 51
click at [337, 44] on link "FirstEnergy Corp" at bounding box center [309, 33] width 145 height 26
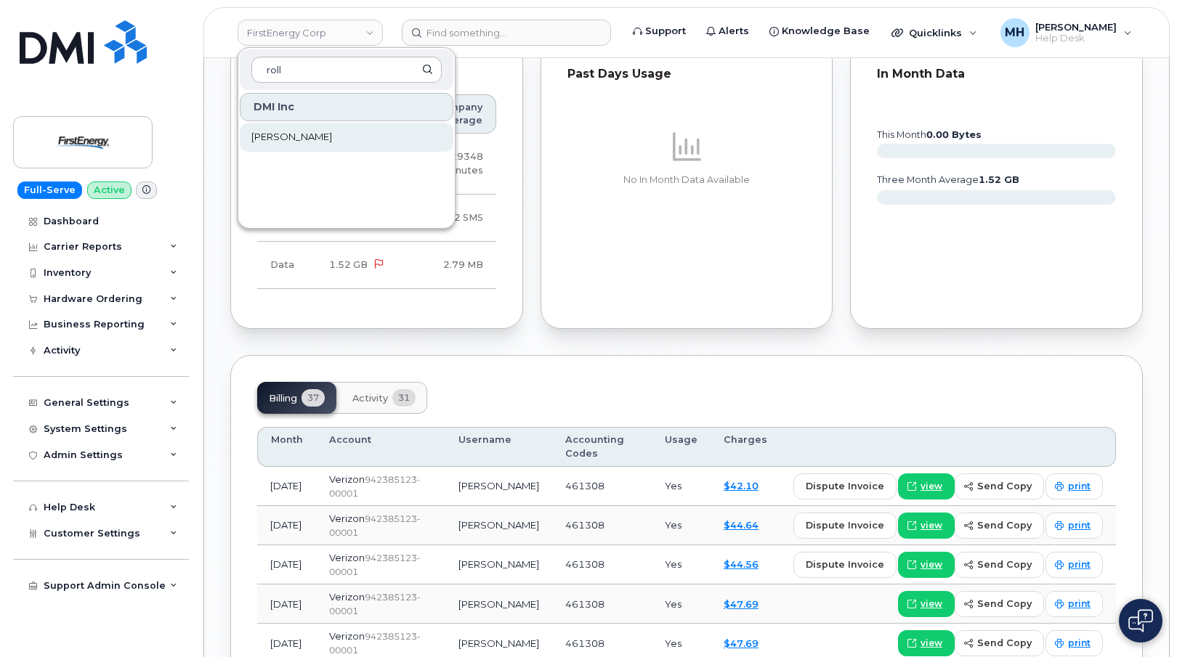
type input "roll"
click at [354, 132] on link "[PERSON_NAME]" at bounding box center [347, 137] width 214 height 29
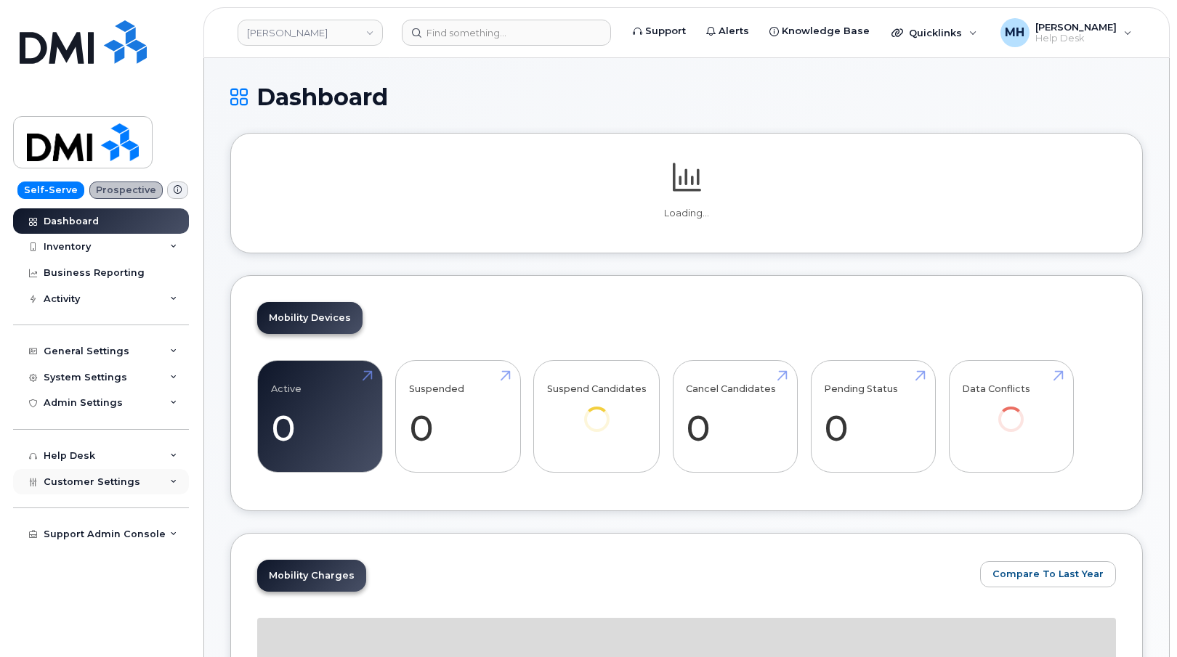
drag, startPoint x: 129, startPoint y: 481, endPoint x: 110, endPoint y: 483, distance: 19.0
click at [127, 481] on span "Customer Settings" at bounding box center [92, 481] width 97 height 11
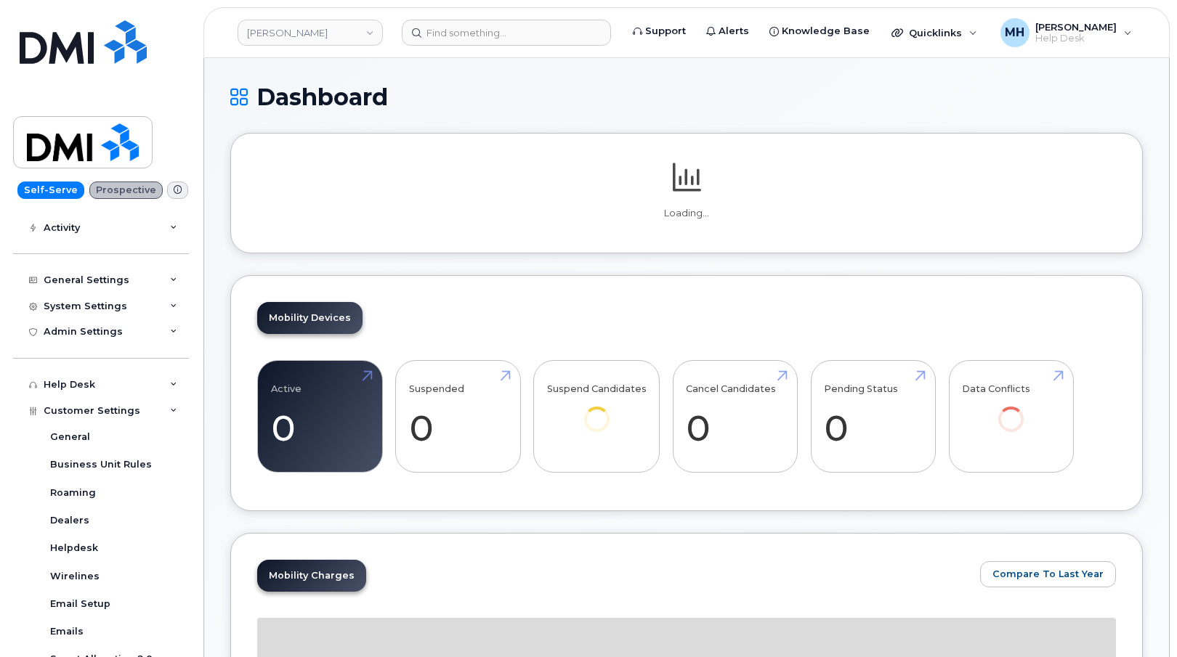
scroll to position [218, 0]
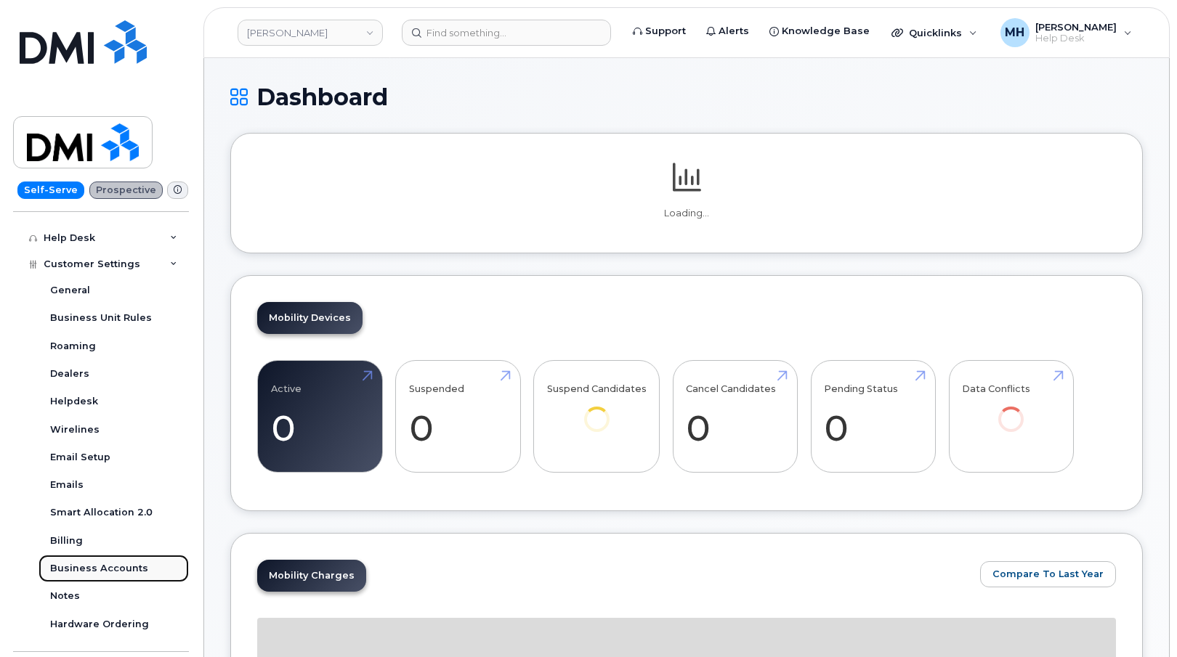
click at [129, 560] on link "Business Accounts" at bounding box center [113, 569] width 150 height 28
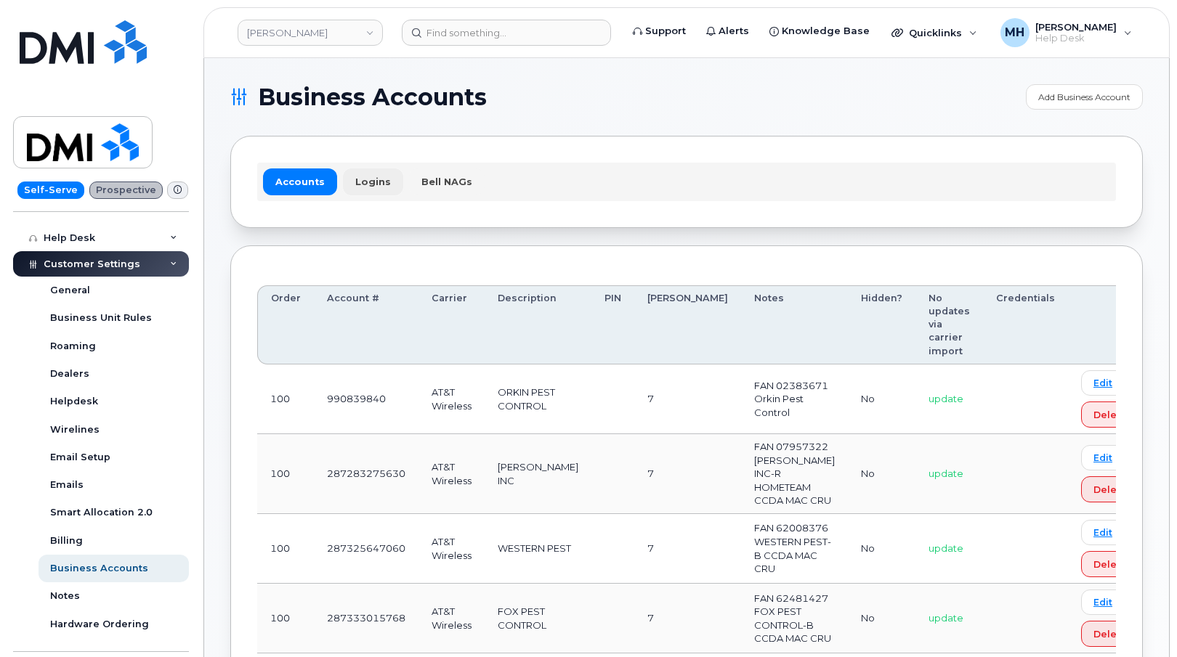
click at [380, 172] on link "Logins" at bounding box center [373, 181] width 60 height 26
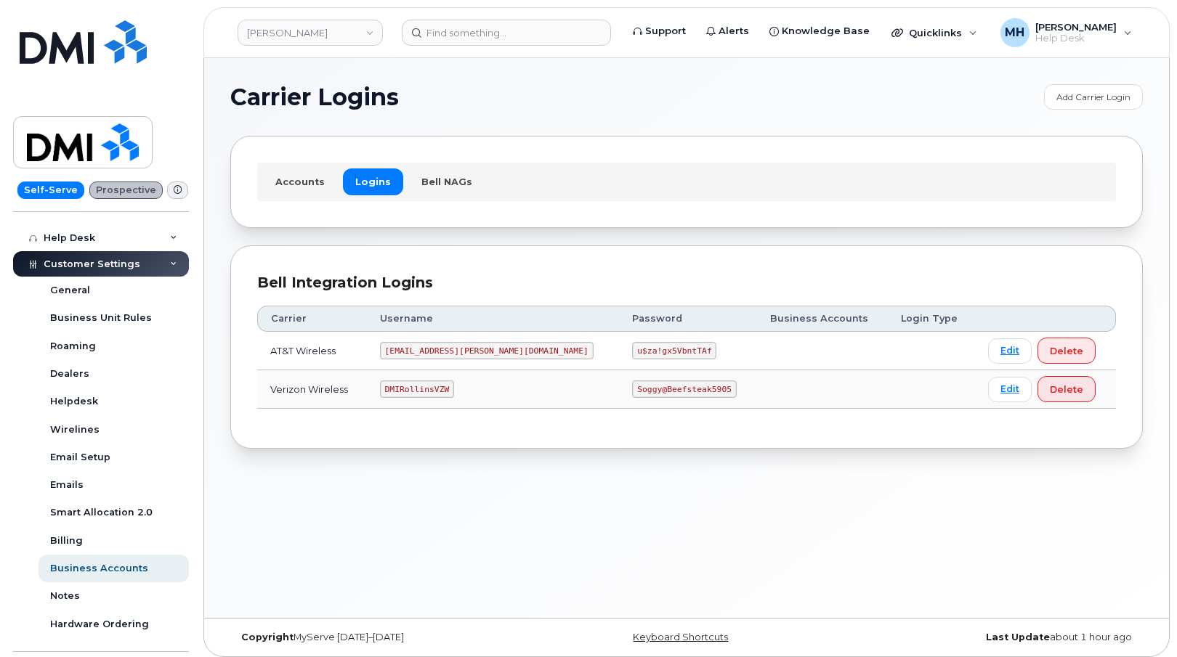
click at [451, 352] on code "[EMAIL_ADDRESS][PERSON_NAME][DOMAIN_NAME]" at bounding box center [487, 350] width 214 height 17
copy code "[EMAIL_ADDRESS][PERSON_NAME][DOMAIN_NAME]"
drag, startPoint x: 468, startPoint y: 383, endPoint x: 456, endPoint y: 383, distance: 11.6
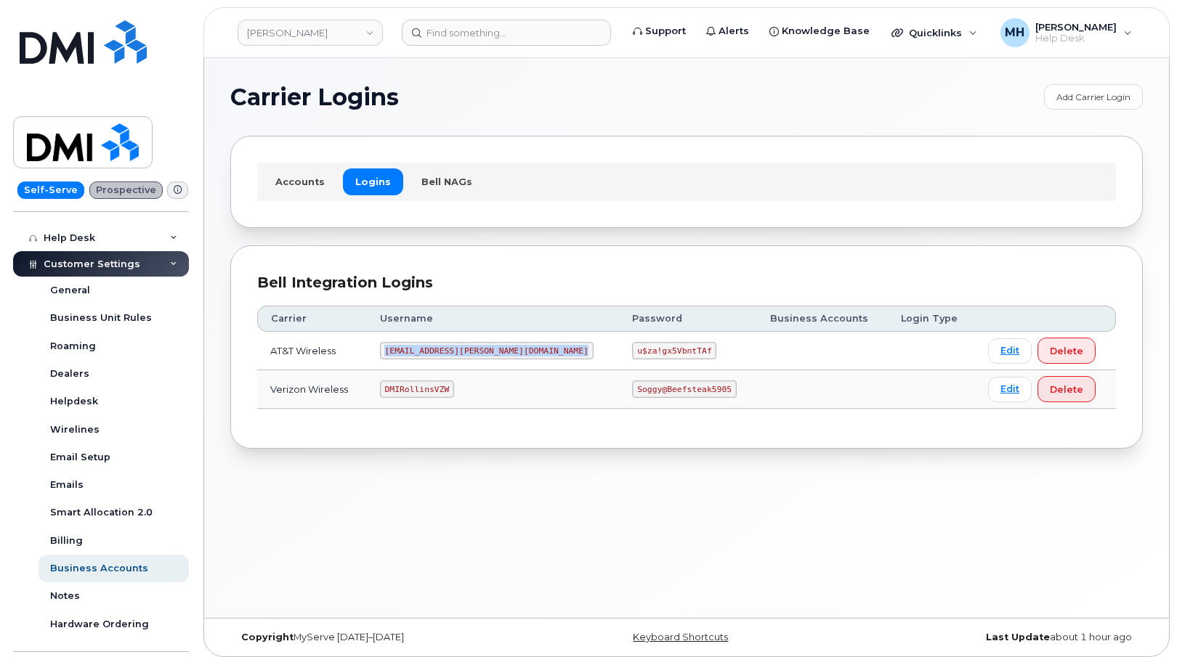
click at [454, 383] on code "DMIRollinsVZW" at bounding box center [417, 389] width 74 height 17
click at [452, 383] on code "DMIRollinsVZW" at bounding box center [417, 389] width 74 height 17
copy code "DMIRollinsVZW"
click at [632, 389] on code "Soggy@Beefsteak5905" at bounding box center [684, 389] width 104 height 17
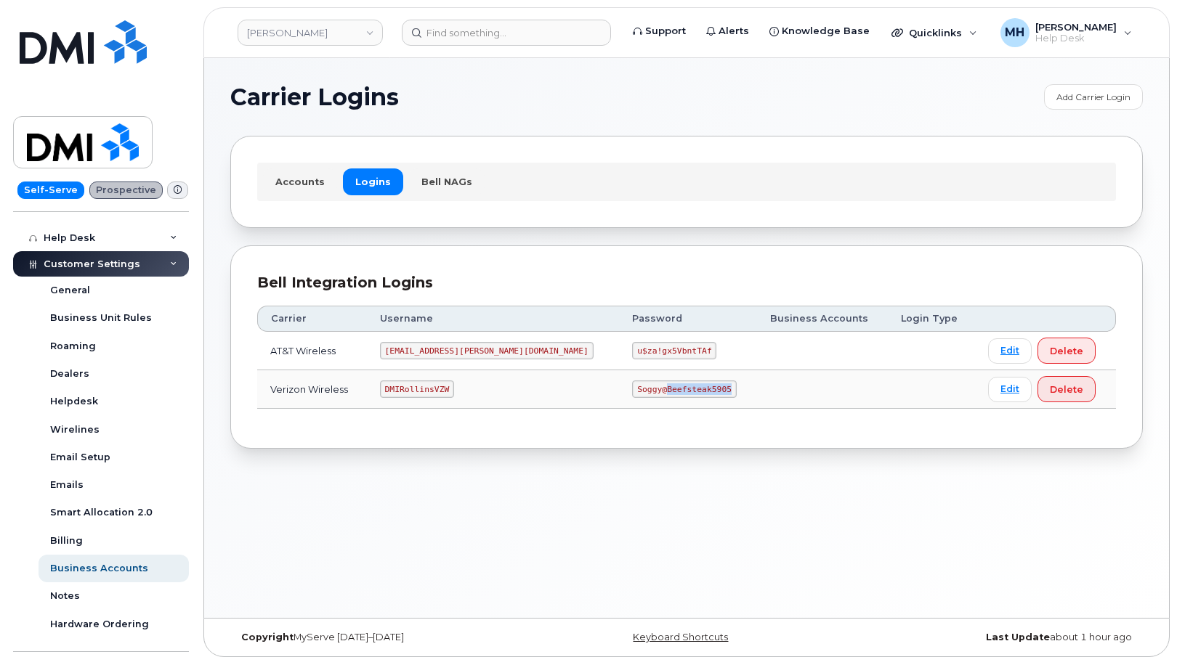
click at [632, 389] on code "Soggy@Beefsteak5905" at bounding box center [684, 389] width 104 height 17
copy code "Soggy@Beefsteak5905"
click at [291, 181] on link "Accounts" at bounding box center [300, 181] width 74 height 26
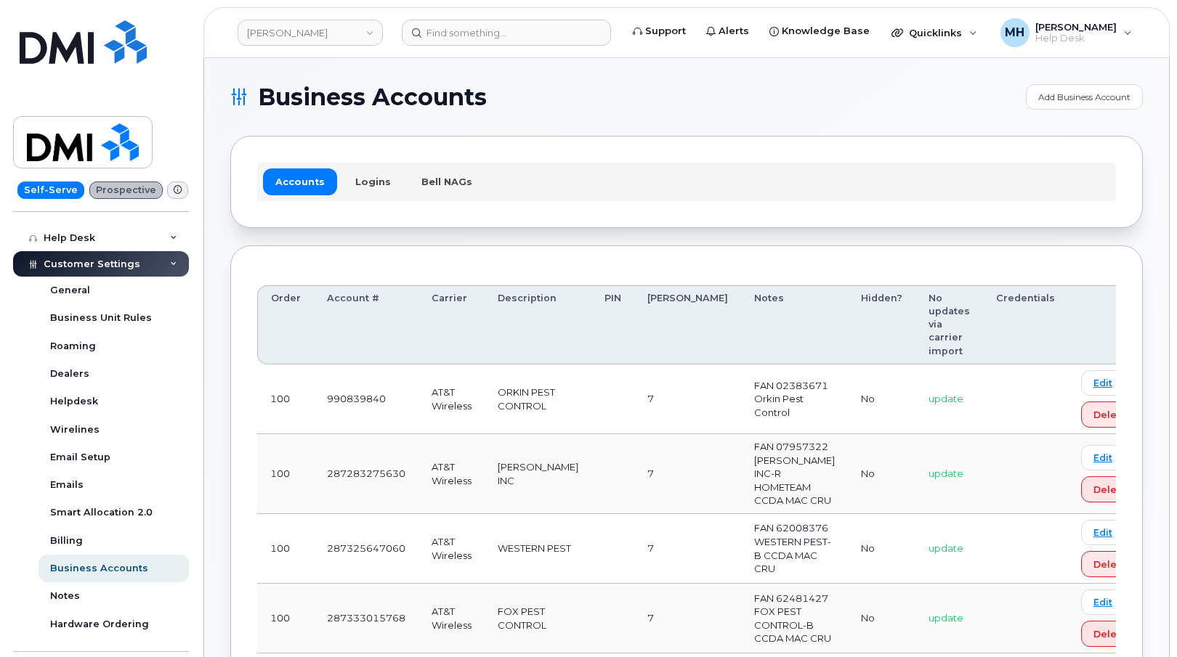
click at [362, 189] on link "Logins" at bounding box center [373, 181] width 60 height 26
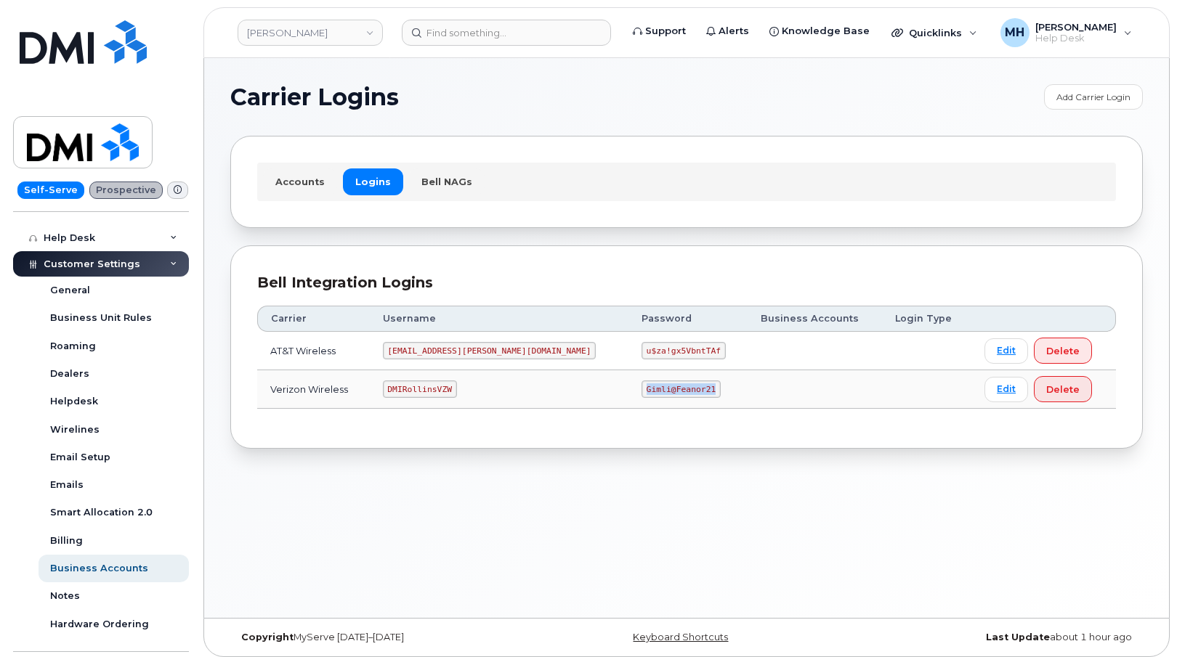
drag, startPoint x: 641, startPoint y: 387, endPoint x: 566, endPoint y: 387, distance: 74.1
click at [628, 387] on td "Gimli@Feanor21" at bounding box center [687, 389] width 119 height 38
copy code "Gimli@Feanor21"
